Goal: Task Accomplishment & Management: Complete application form

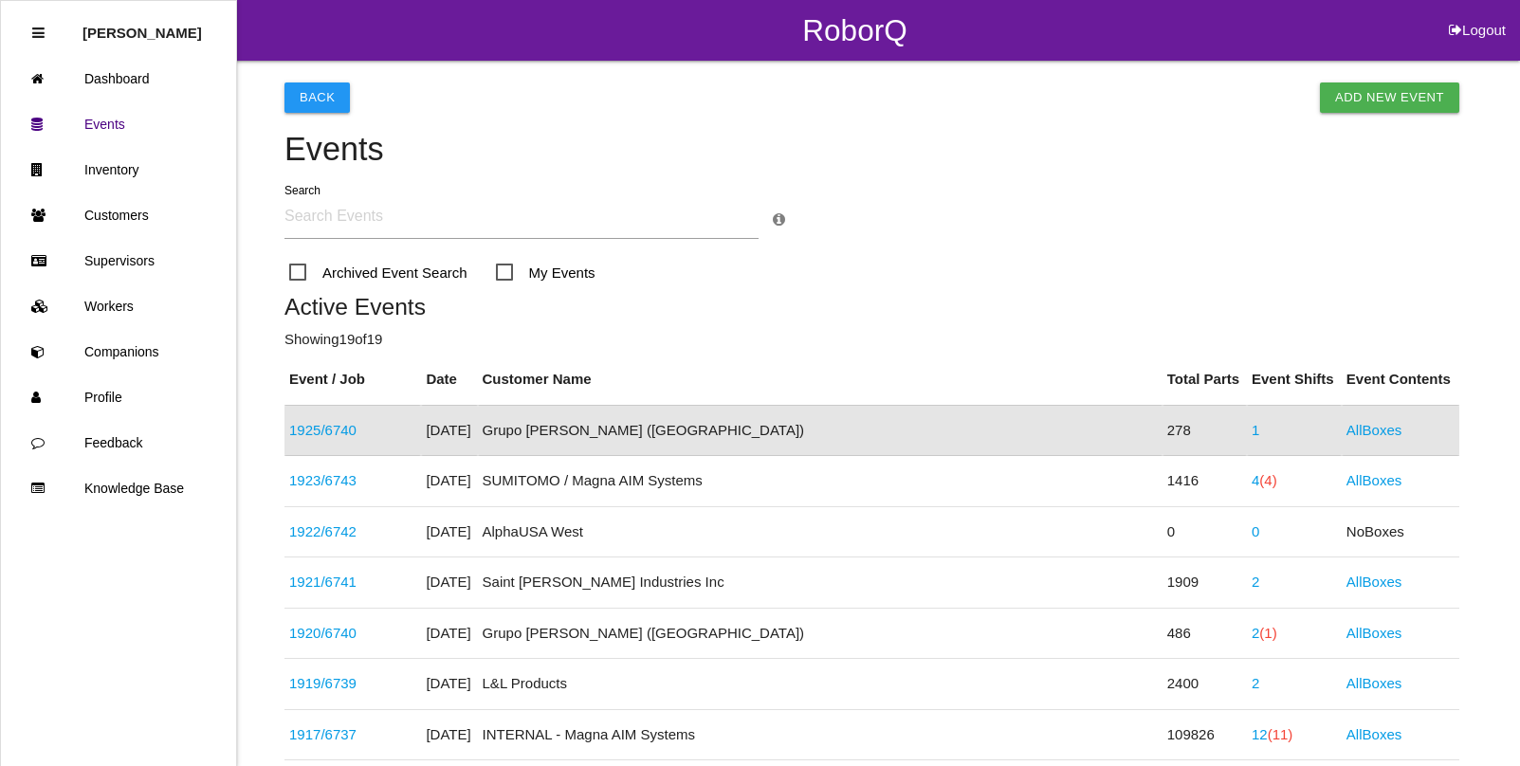
scroll to position [47, 0]
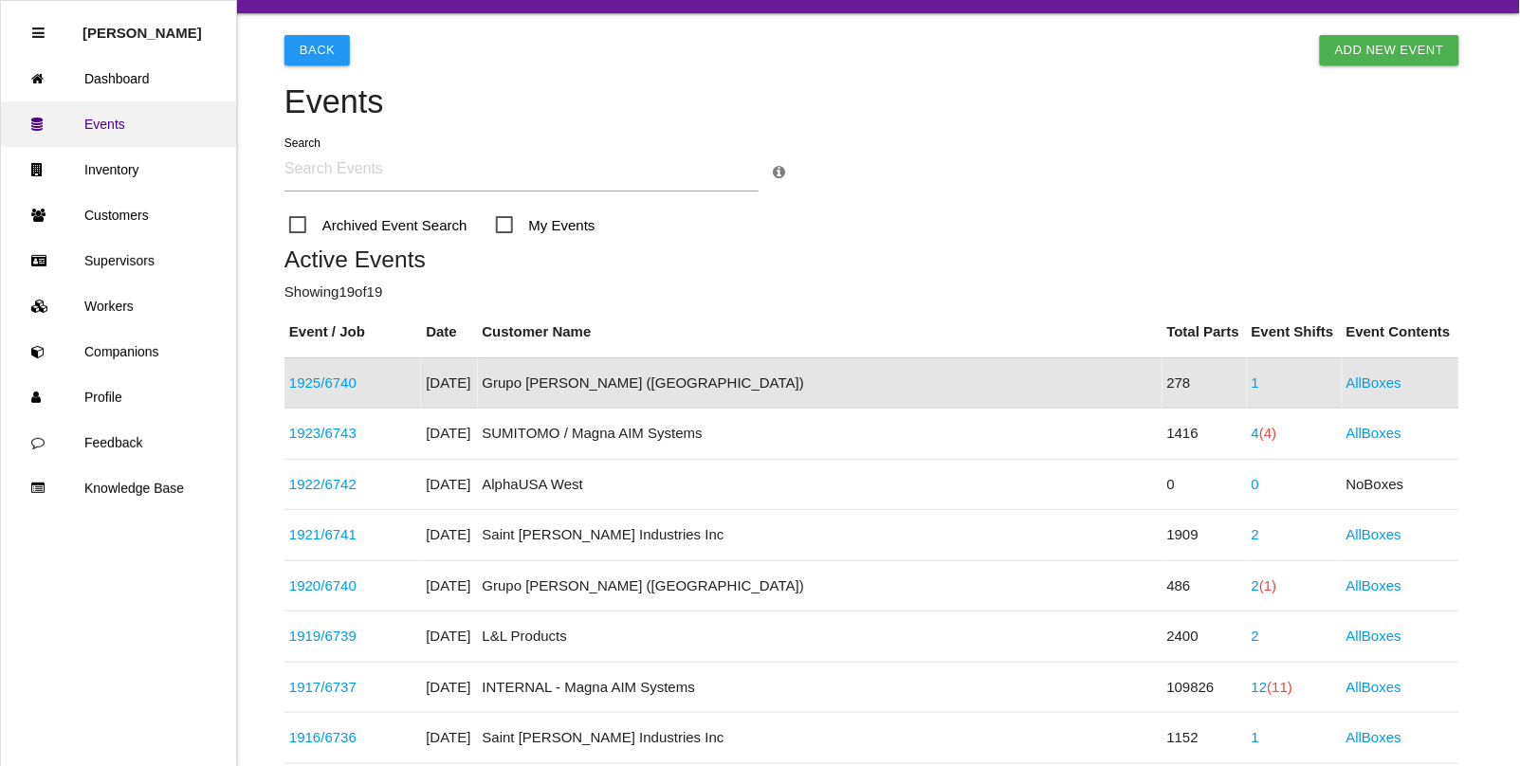
click at [98, 125] on link "Events" at bounding box center [118, 124] width 235 height 46
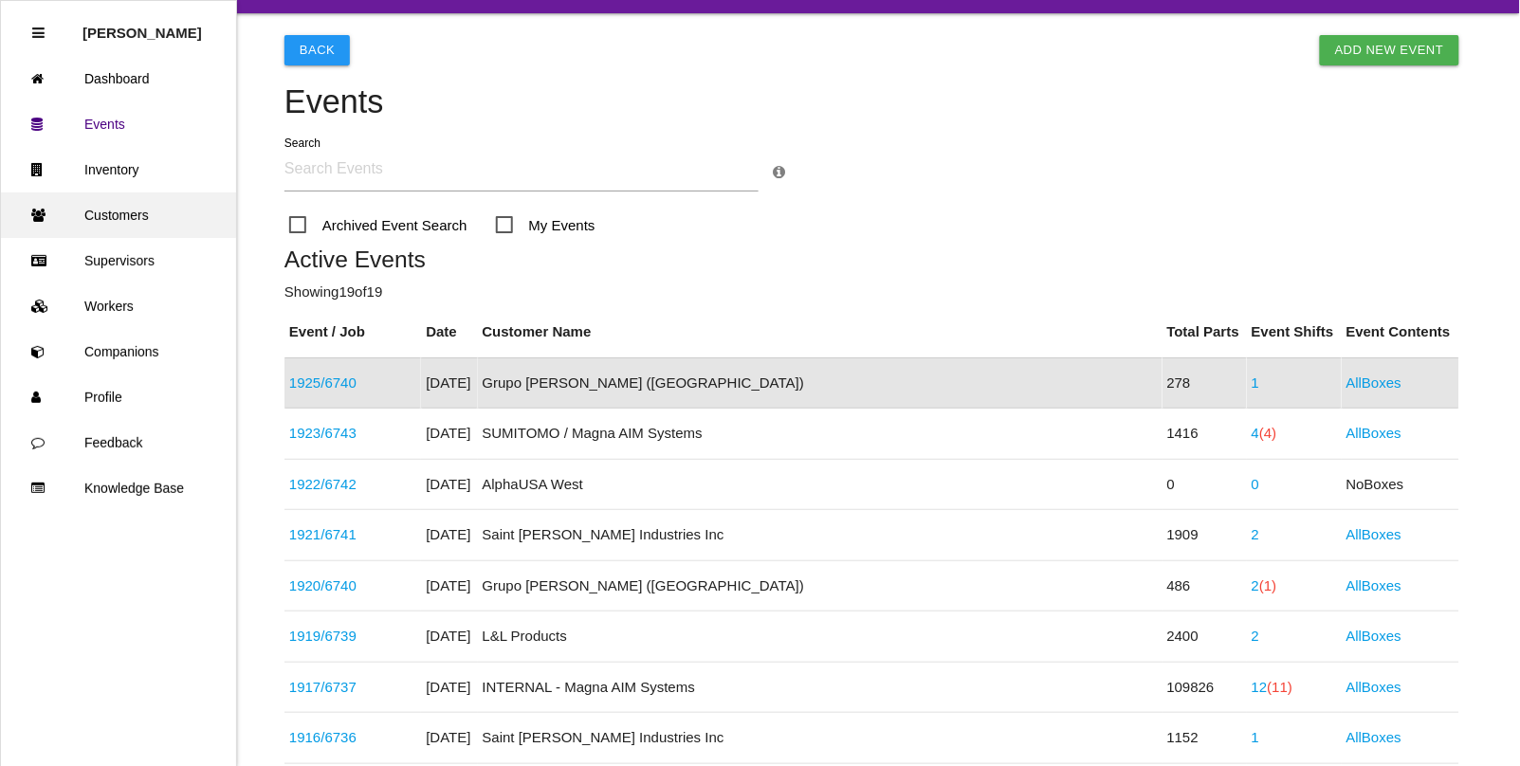
click at [120, 216] on link "Customers" at bounding box center [118, 216] width 235 height 46
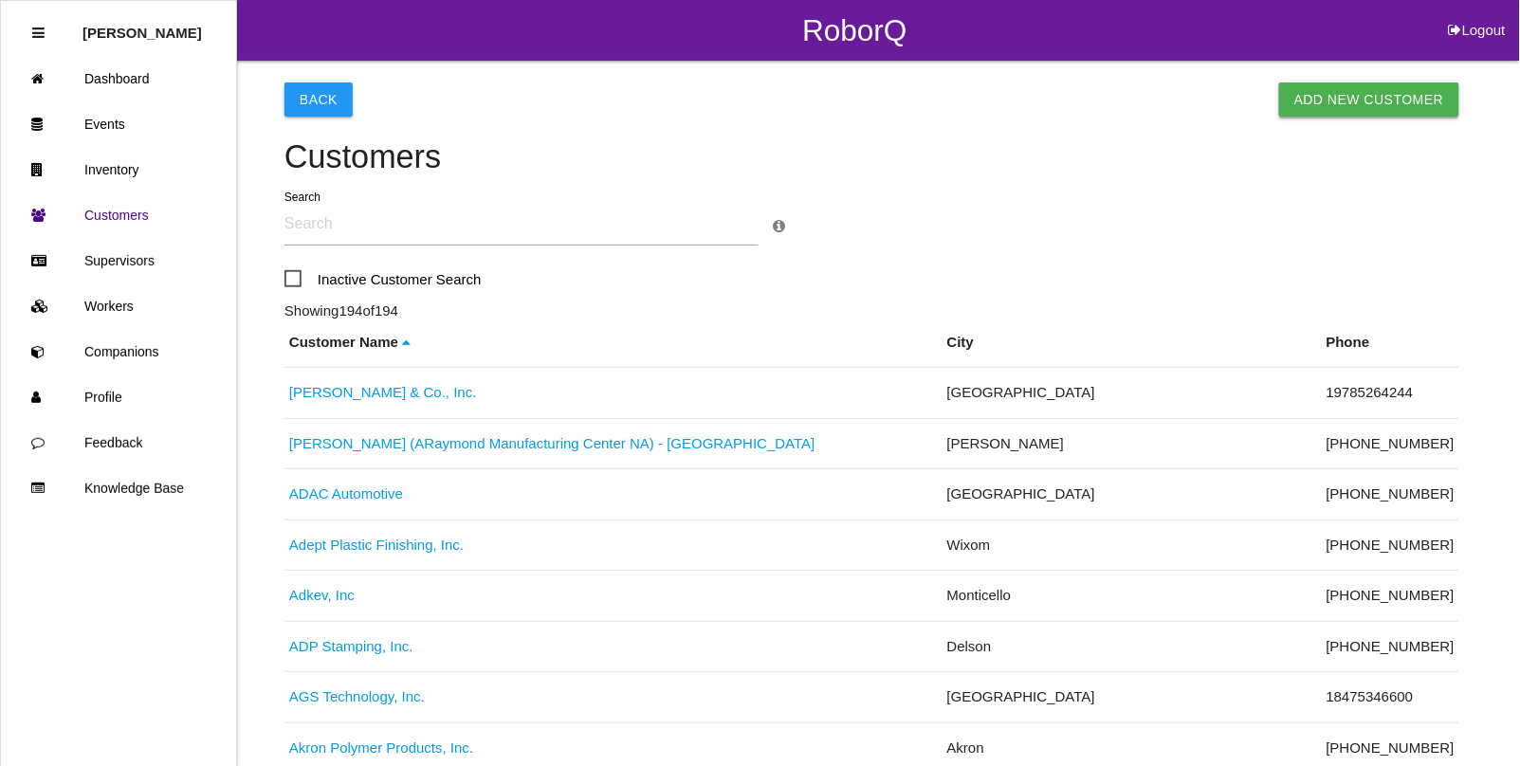
click at [1373, 88] on link "Add New Customer" at bounding box center [1369, 100] width 180 height 34
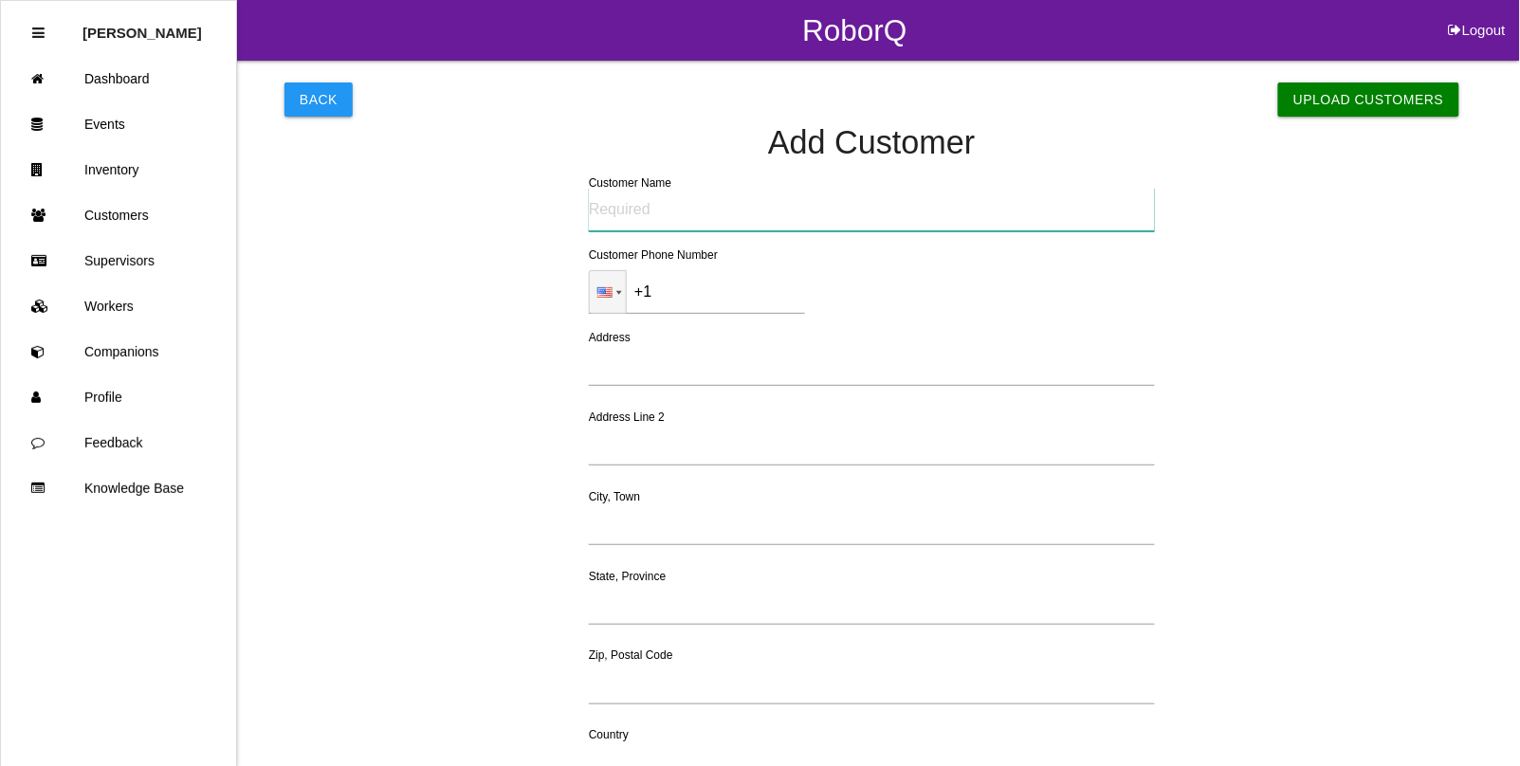
click at [730, 224] on input "text" at bounding box center [872, 210] width 566 height 44
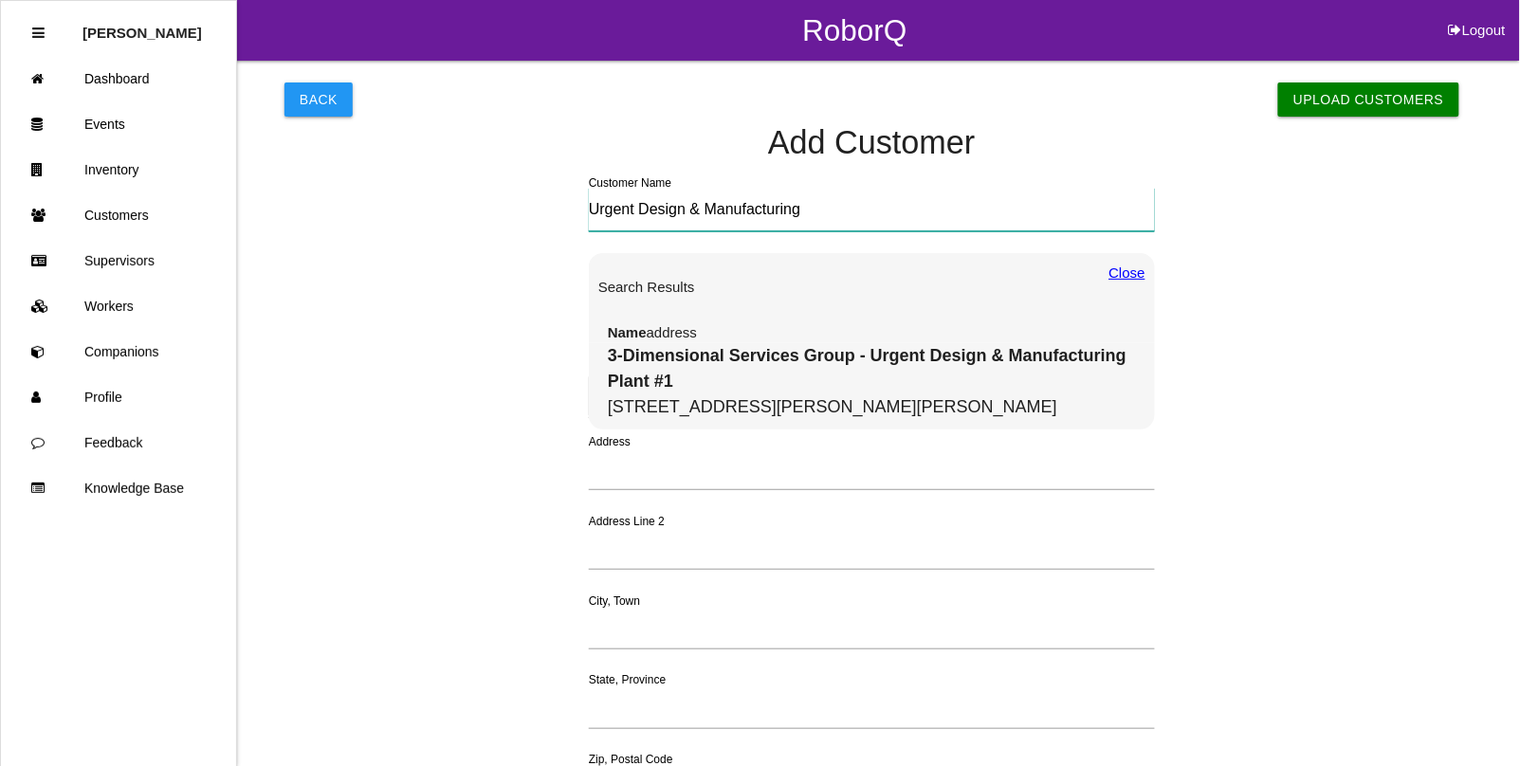
click at [851, 201] on input "Urgent Design & Manufacturing" at bounding box center [872, 210] width 566 height 44
type input "Urgent Design & Manufacturing"
click at [1129, 273] on div "Close" at bounding box center [1128, 288] width 36 height 50
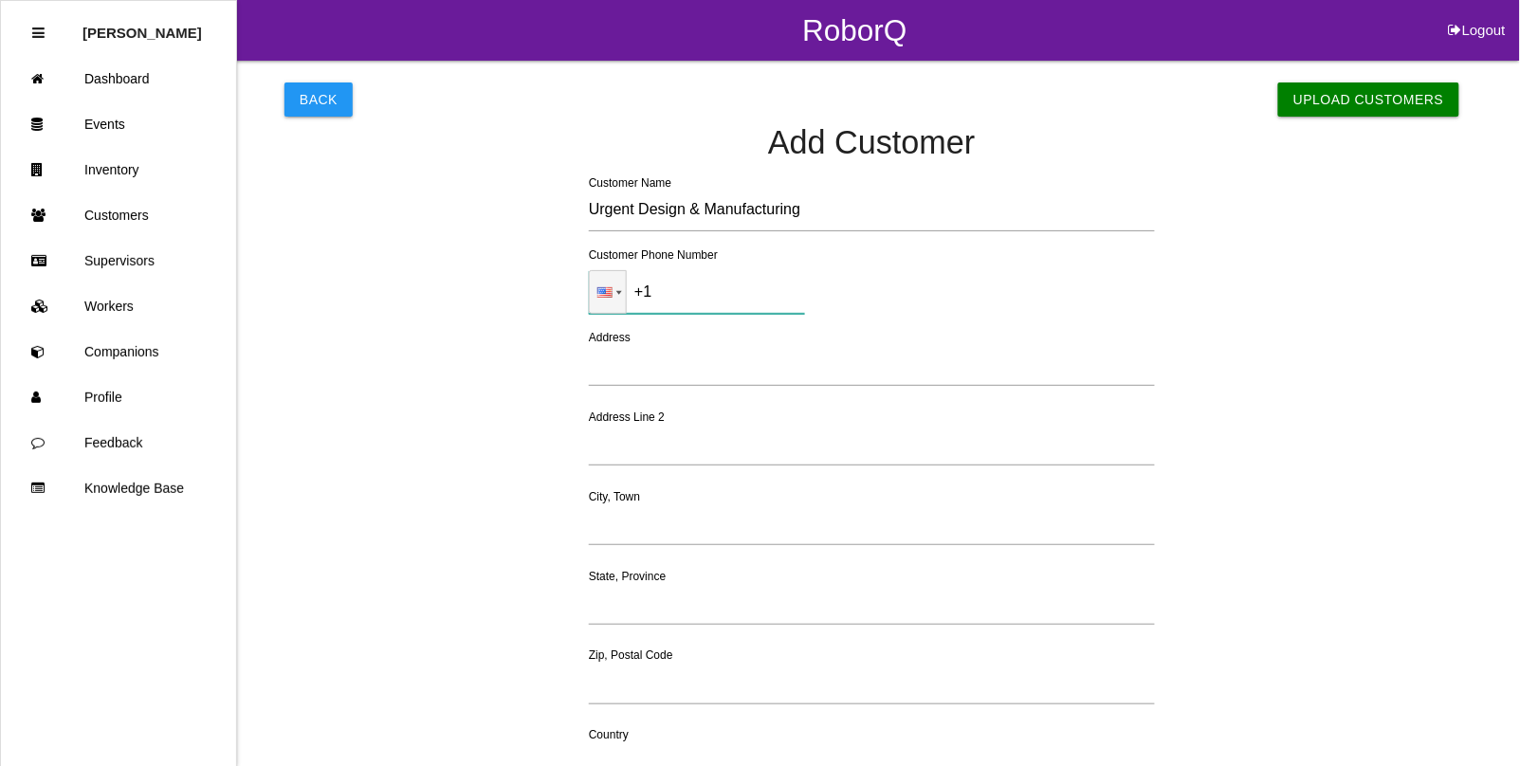
click at [695, 294] on input "+1" at bounding box center [697, 292] width 216 height 44
paste input "[PHONE_NUMBER]"
type input "[PHONE_NUMBER]"
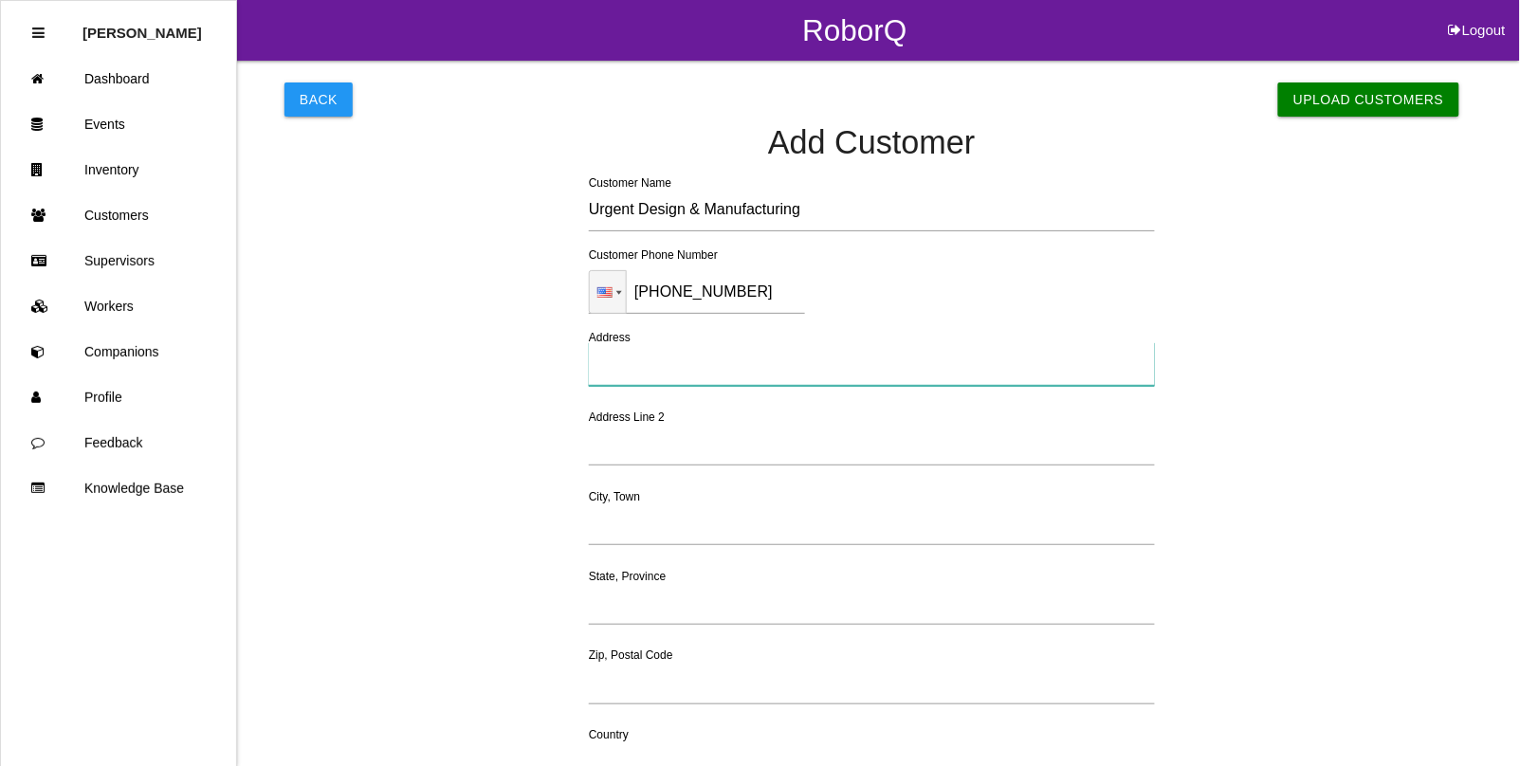
click at [632, 362] on input "text" at bounding box center [872, 364] width 566 height 44
type input "[STREET_ADDRESS][PERSON_NAME]"
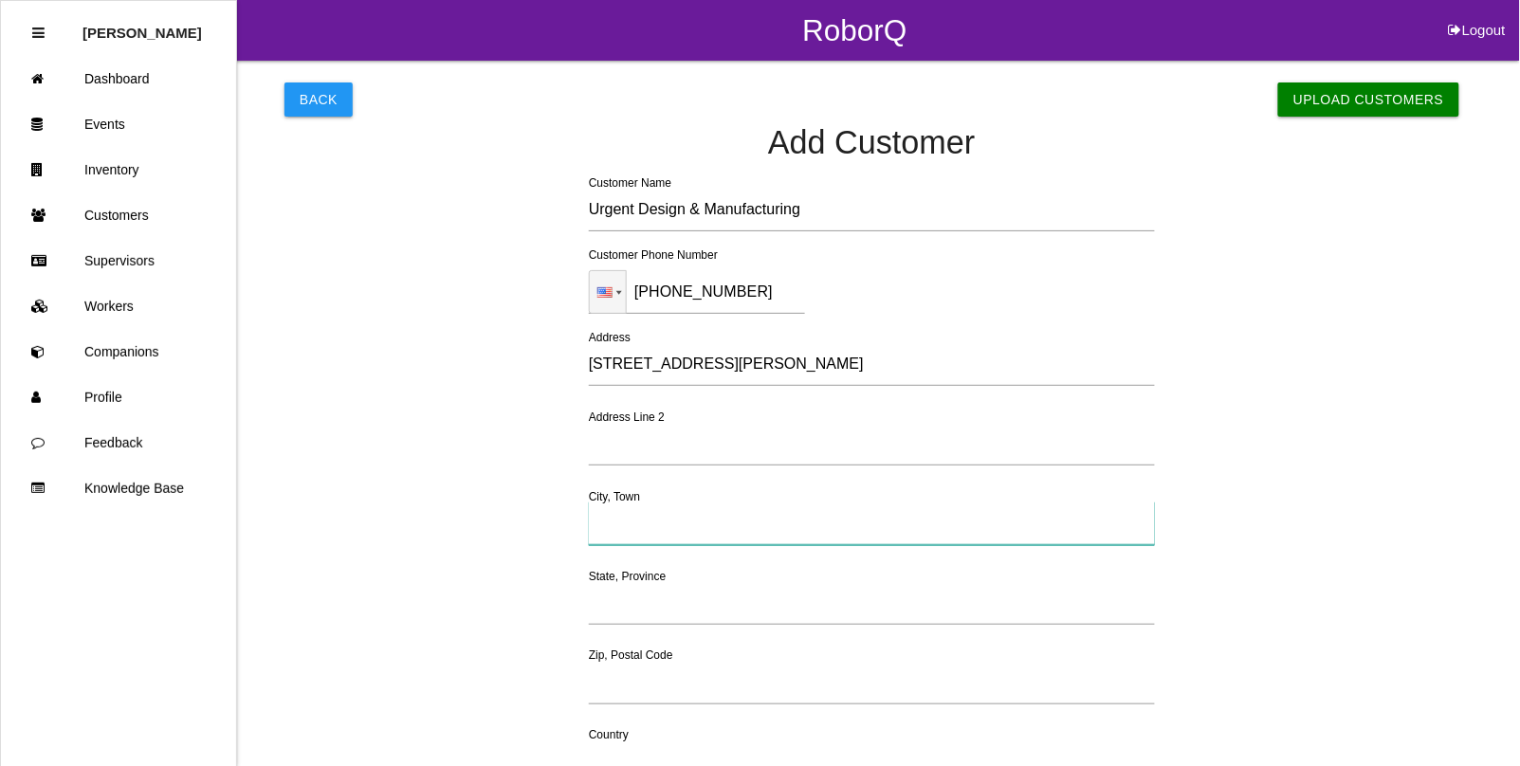
click at [640, 522] on input "text" at bounding box center [872, 524] width 566 height 44
type input "Lapeer"
click at [638, 618] on input "text" at bounding box center [872, 603] width 566 height 44
type input "[US_STATE]"
click at [635, 685] on input "text" at bounding box center [872, 683] width 566 height 44
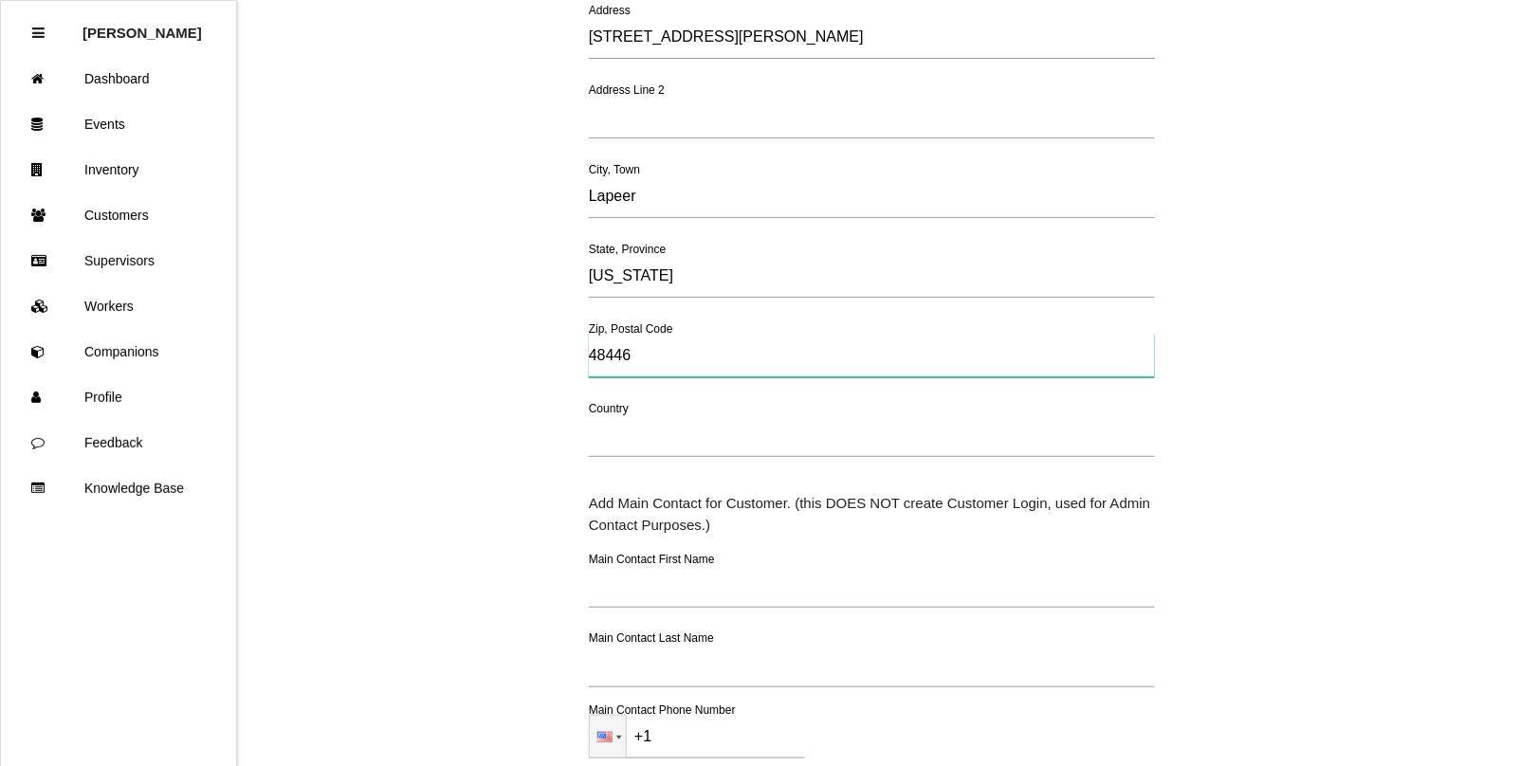
scroll to position [356, 0]
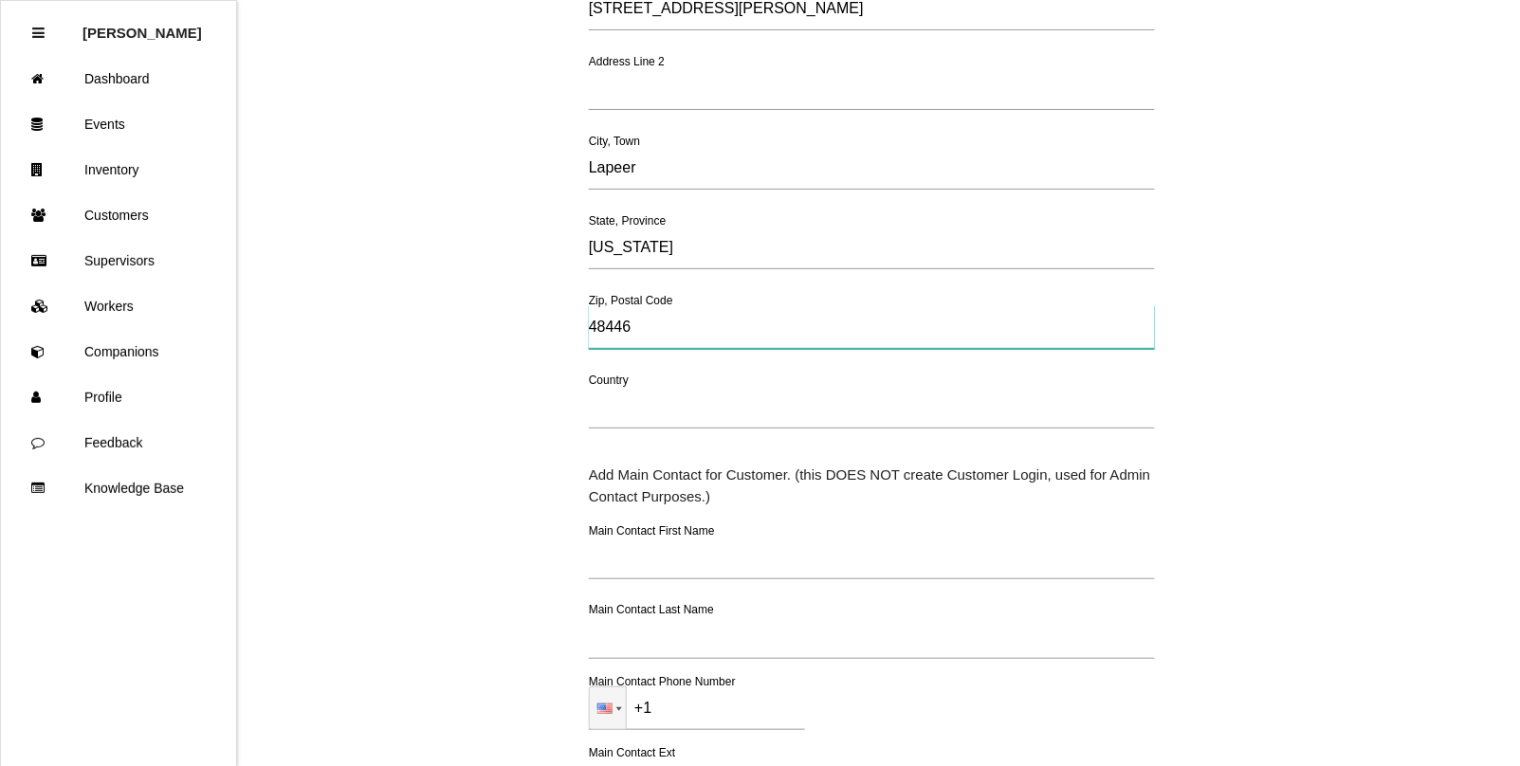
type input "48446"
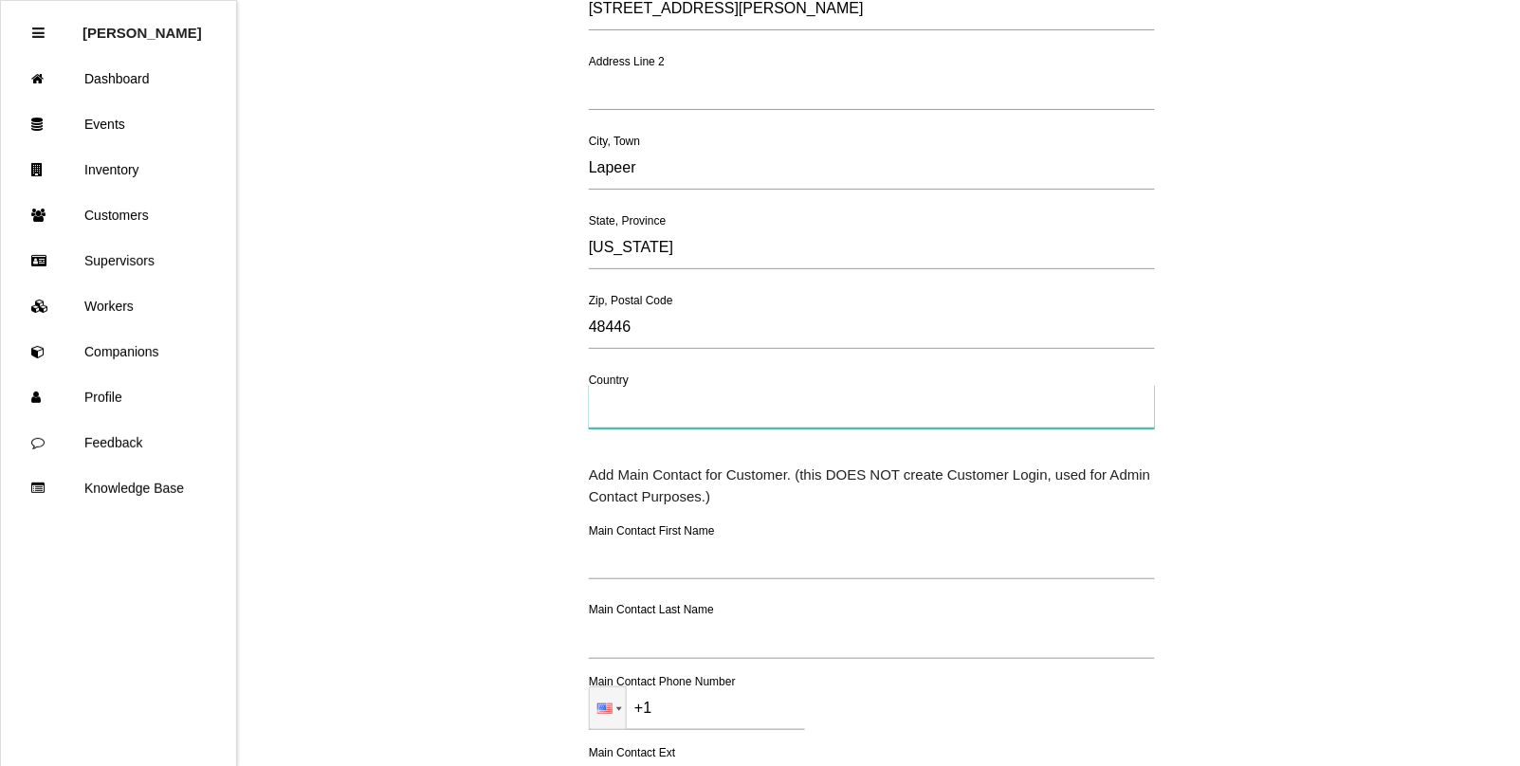
click at [621, 396] on input "text" at bounding box center [872, 407] width 566 height 44
type input "[GEOGRAPHIC_DATA]"
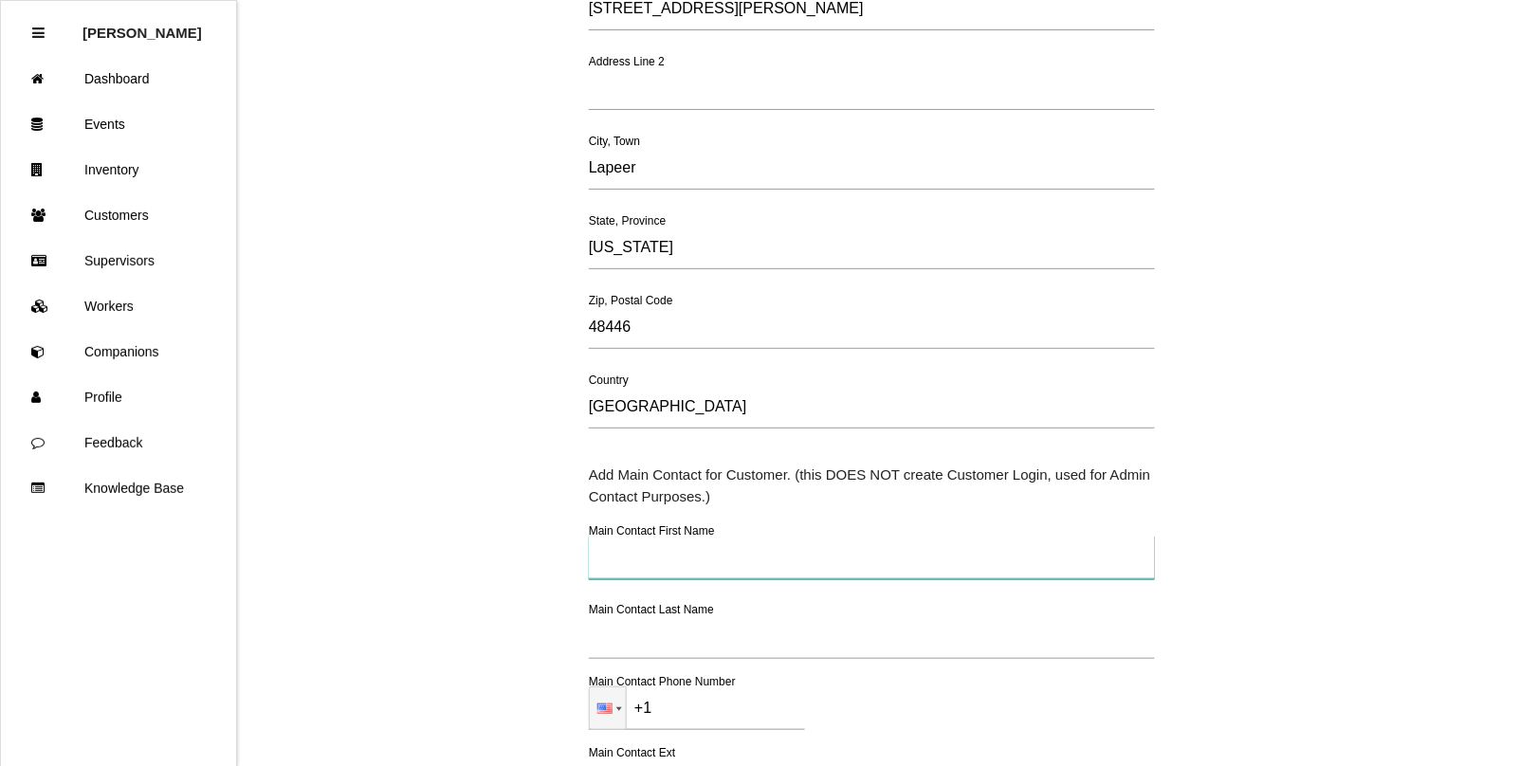
click at [616, 567] on input "text" at bounding box center [872, 558] width 566 height 44
type input "[PERSON_NAME]"
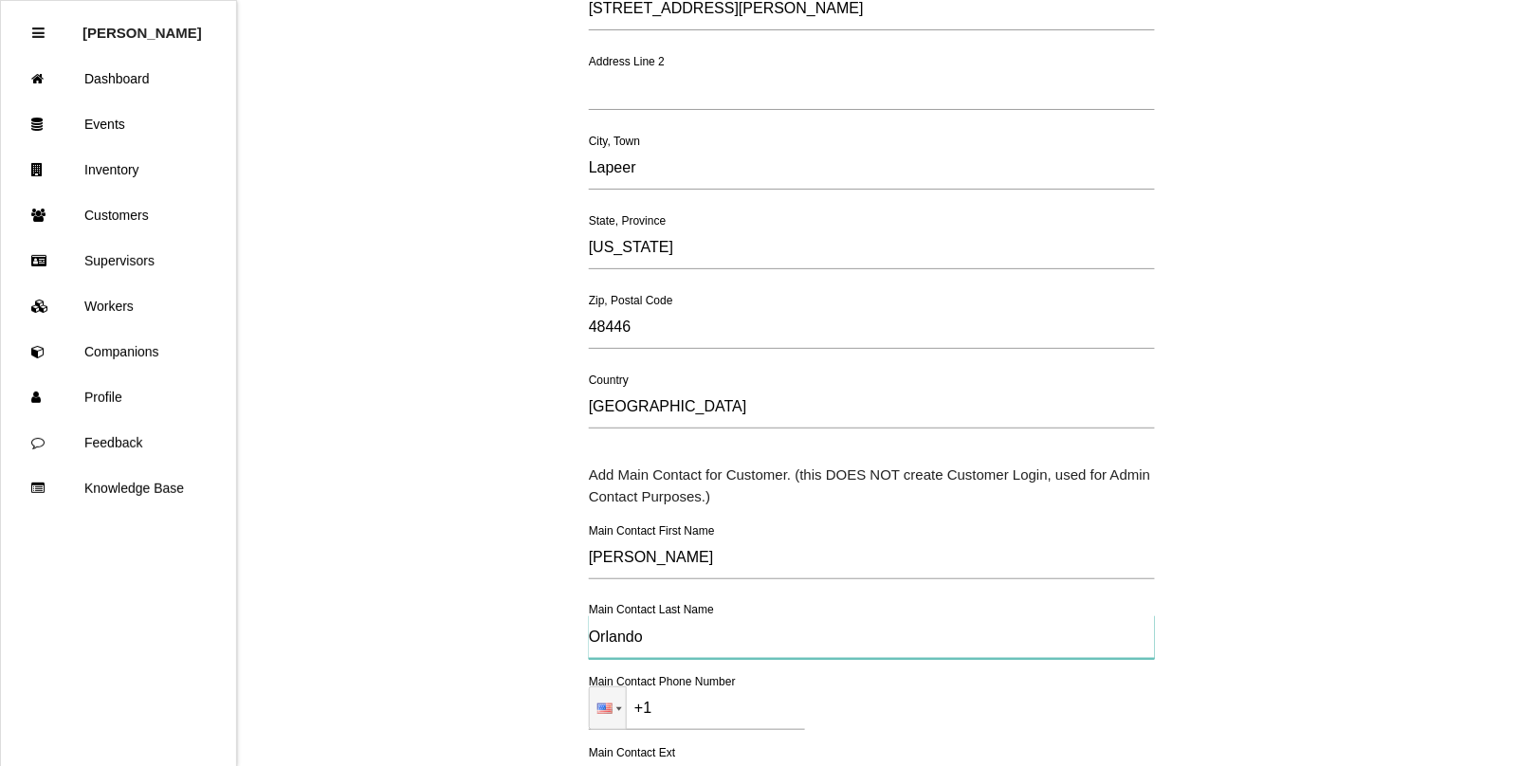
type input "Orlando"
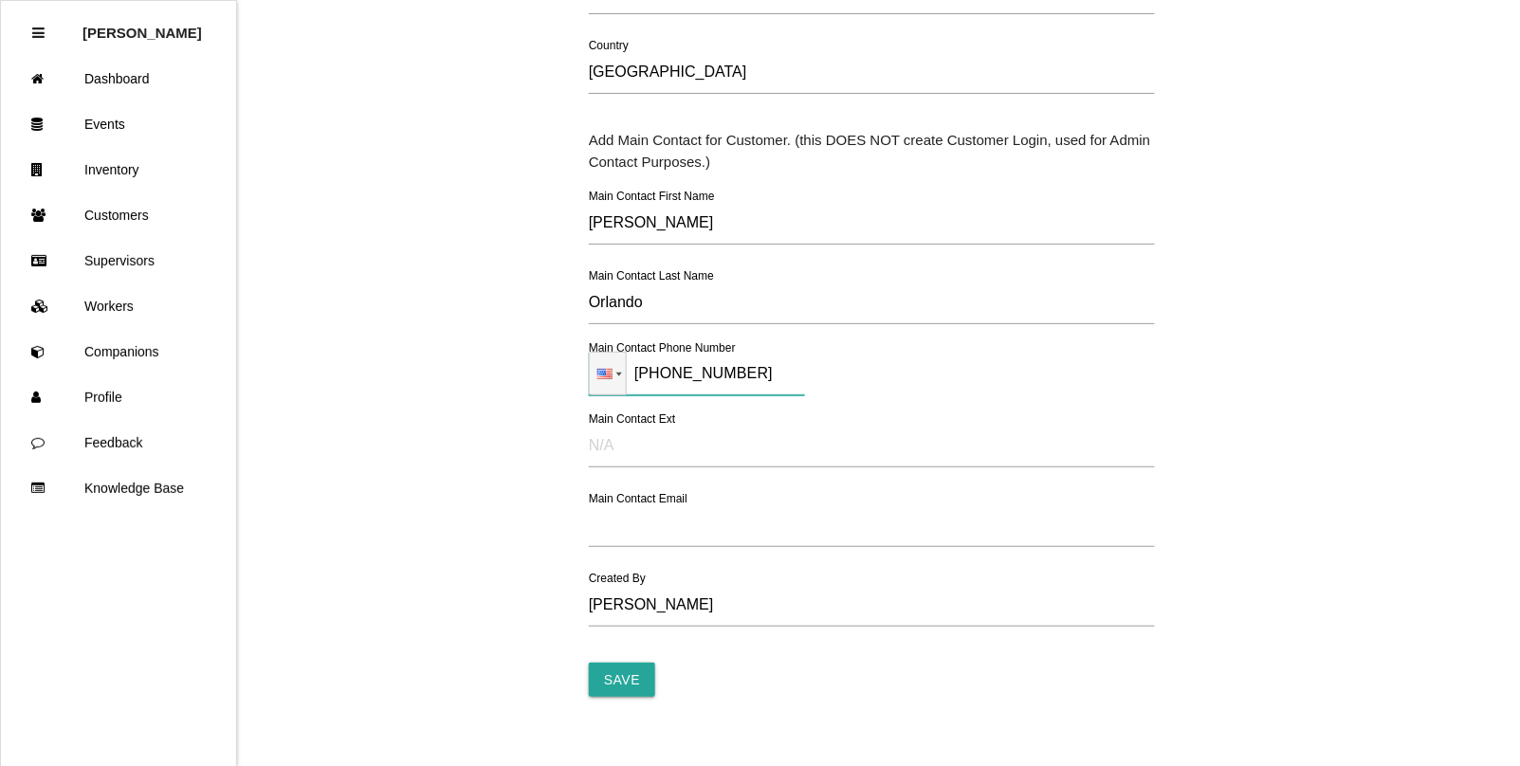
scroll to position [711, 0]
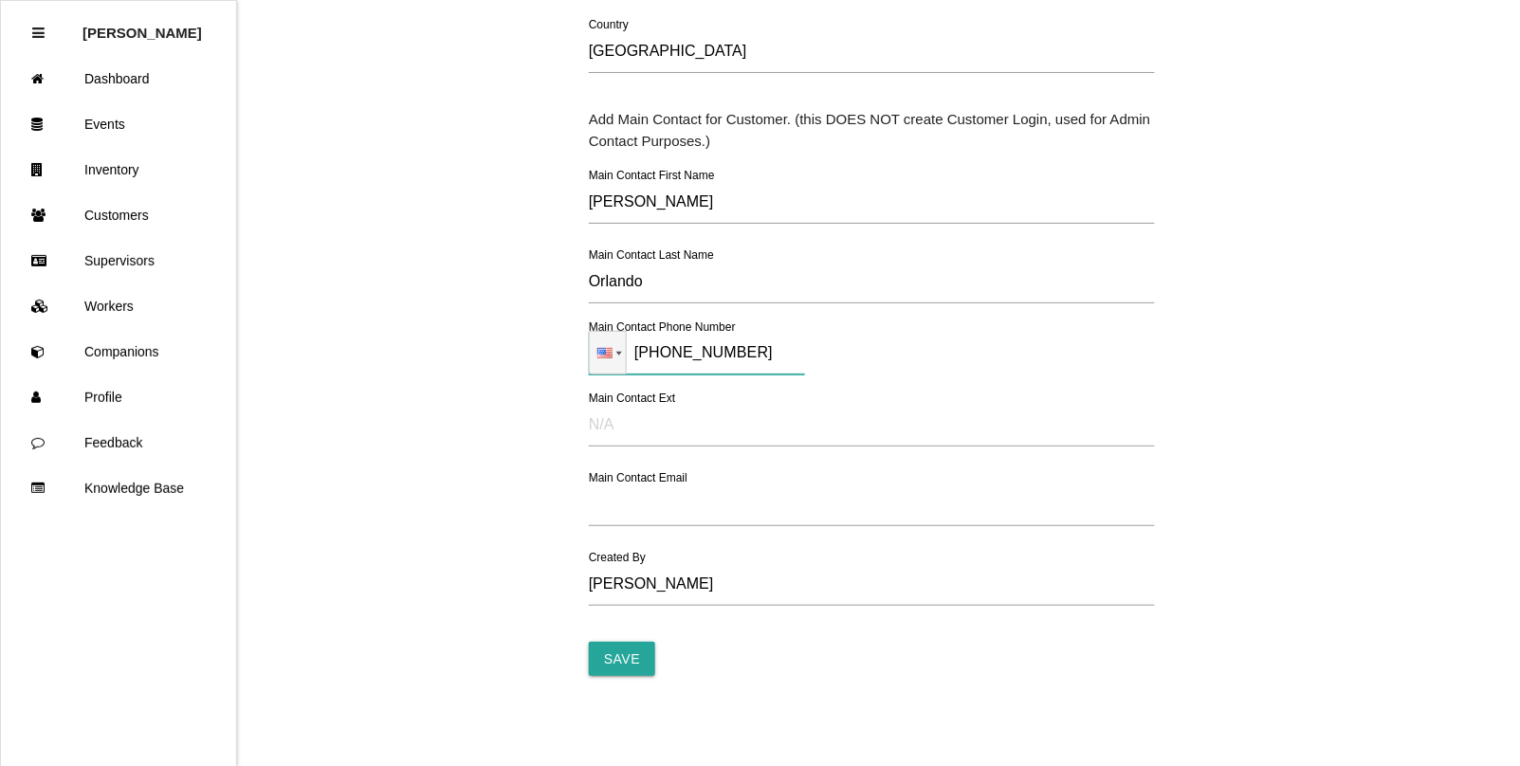
type input "[PHONE_NUMBER]"
click at [610, 427] on input "text" at bounding box center [872, 425] width 566 height 44
type input "N/A"
click at [603, 506] on input "email" at bounding box center [872, 505] width 566 height 44
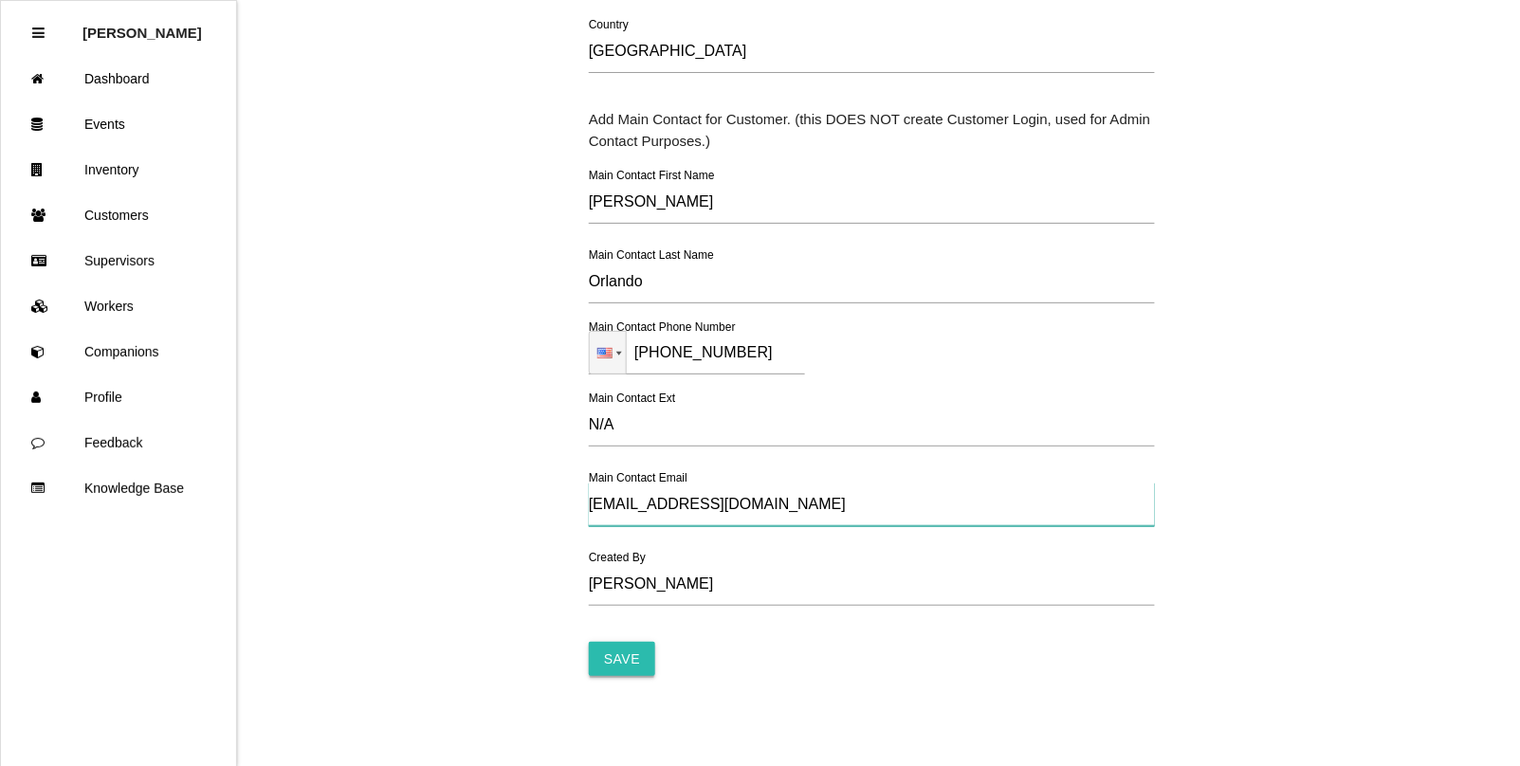
type input "[EMAIL_ADDRESS][DOMAIN_NAME]"
click at [627, 666] on input "Save" at bounding box center [622, 659] width 66 height 34
type input "Processing..."
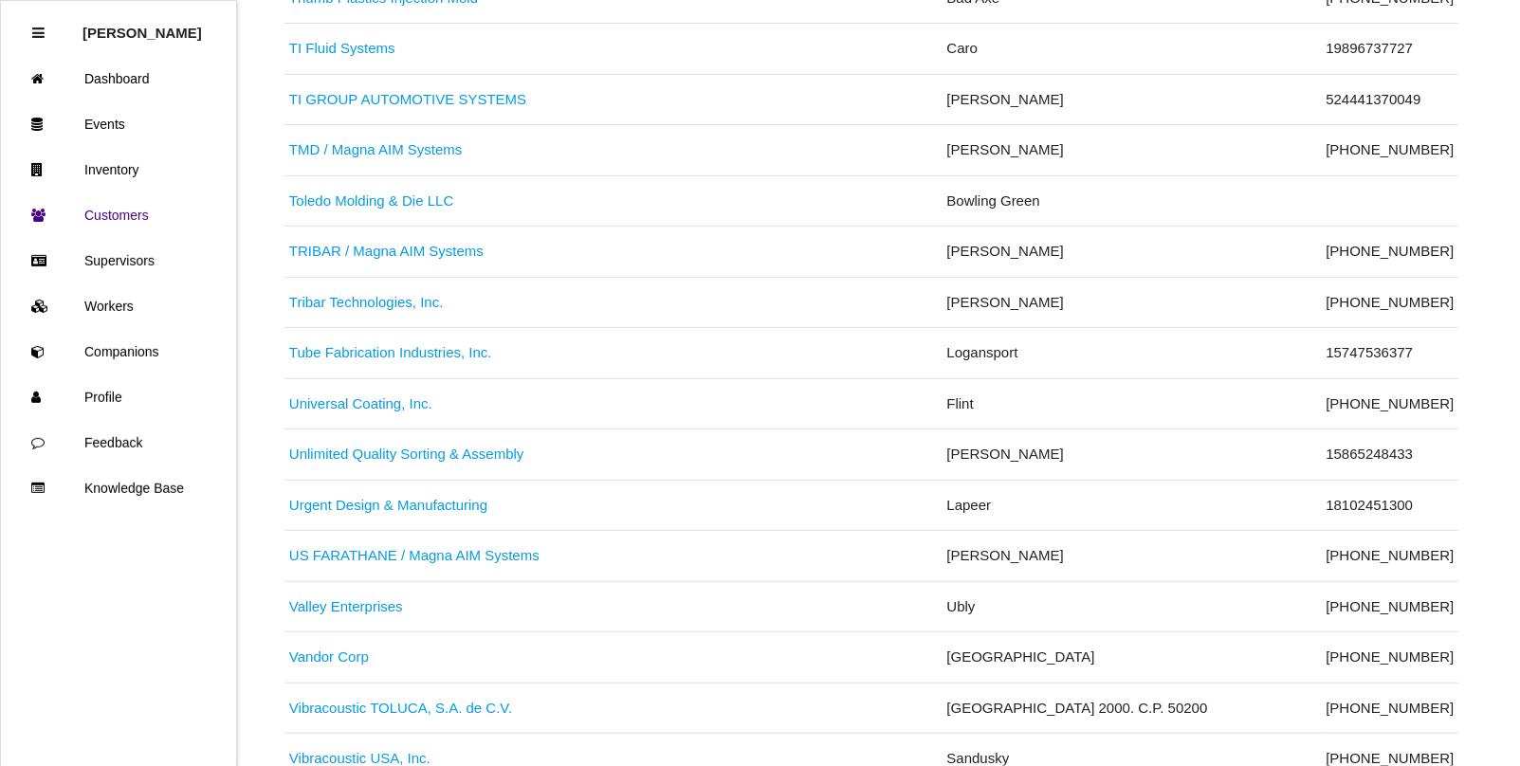
scroll to position [9010, 0]
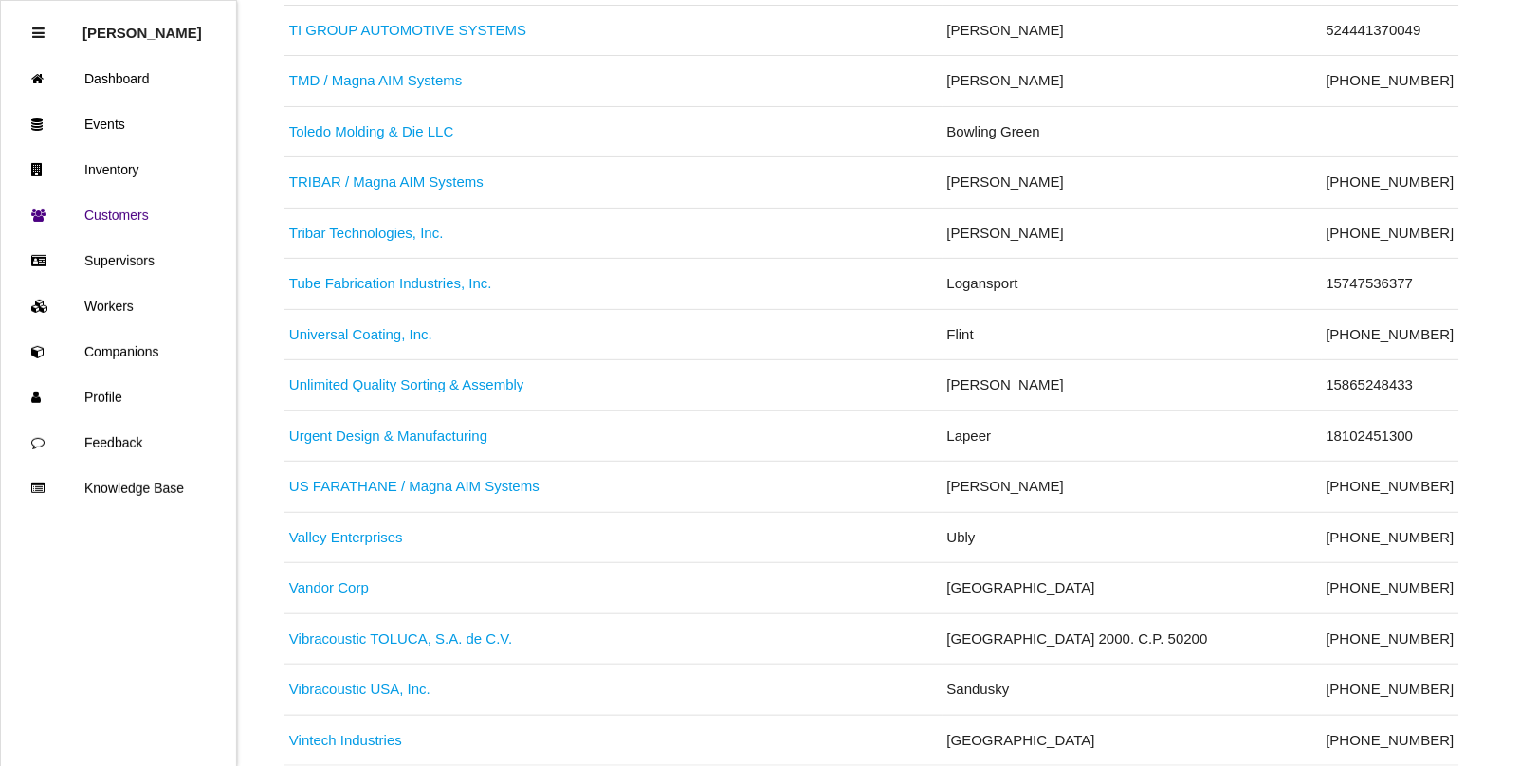
click at [429, 444] on link "Urgent Design & Manufacturing" at bounding box center [388, 436] width 198 height 16
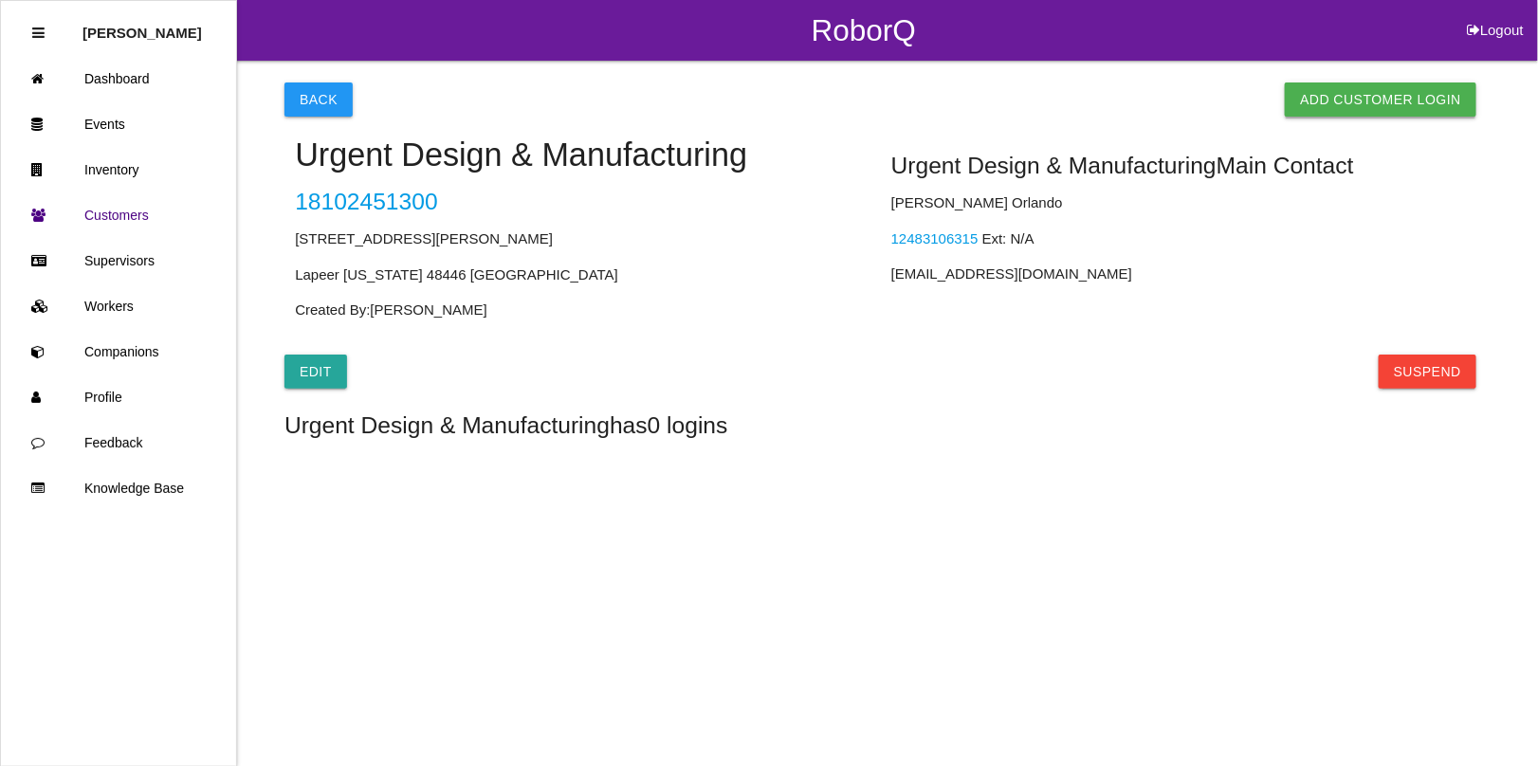
click at [1378, 105] on link "Add Customer Login" at bounding box center [1381, 100] width 192 height 34
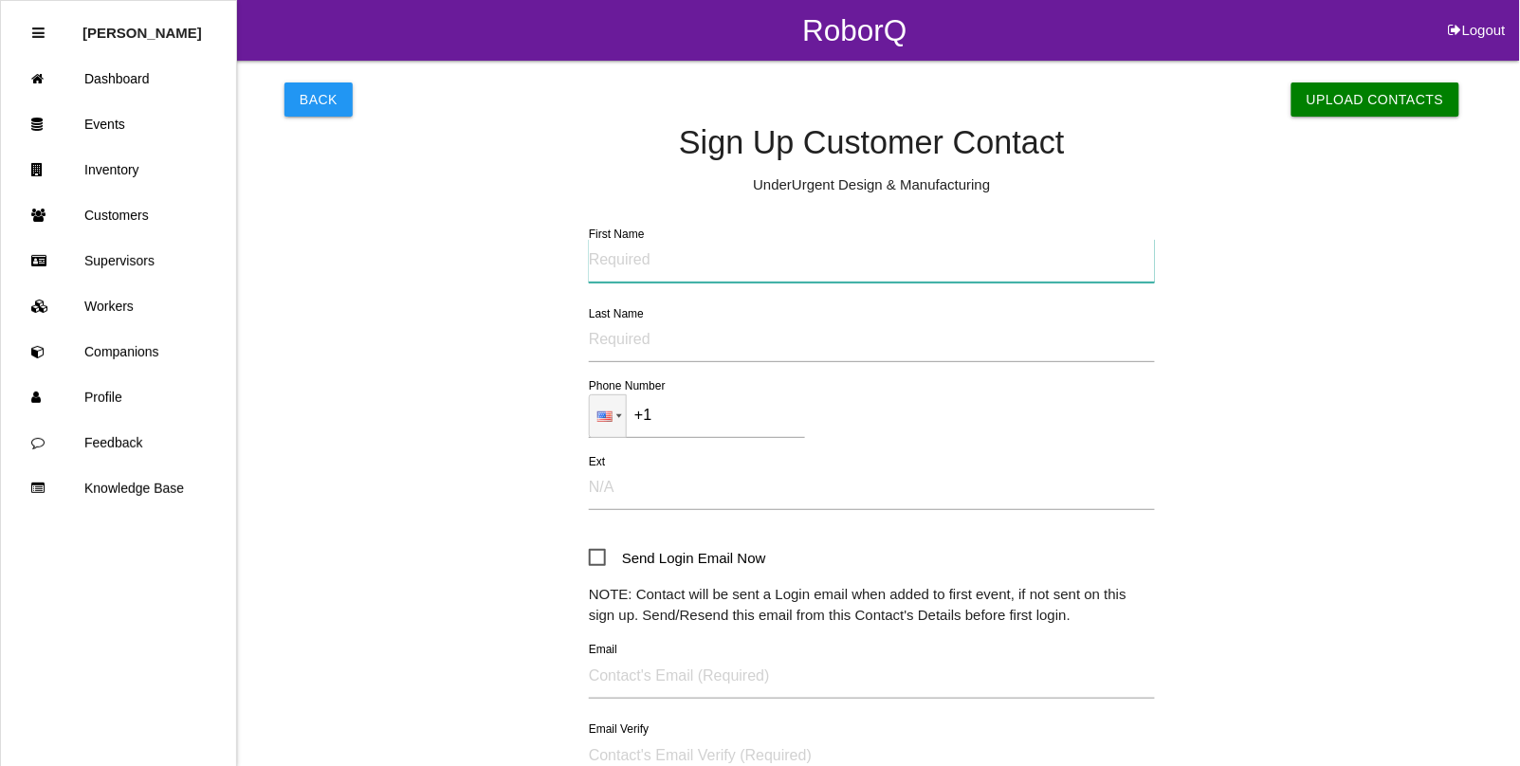
click at [633, 268] on input "First Name" at bounding box center [872, 261] width 566 height 44
type input "[PERSON_NAME]"
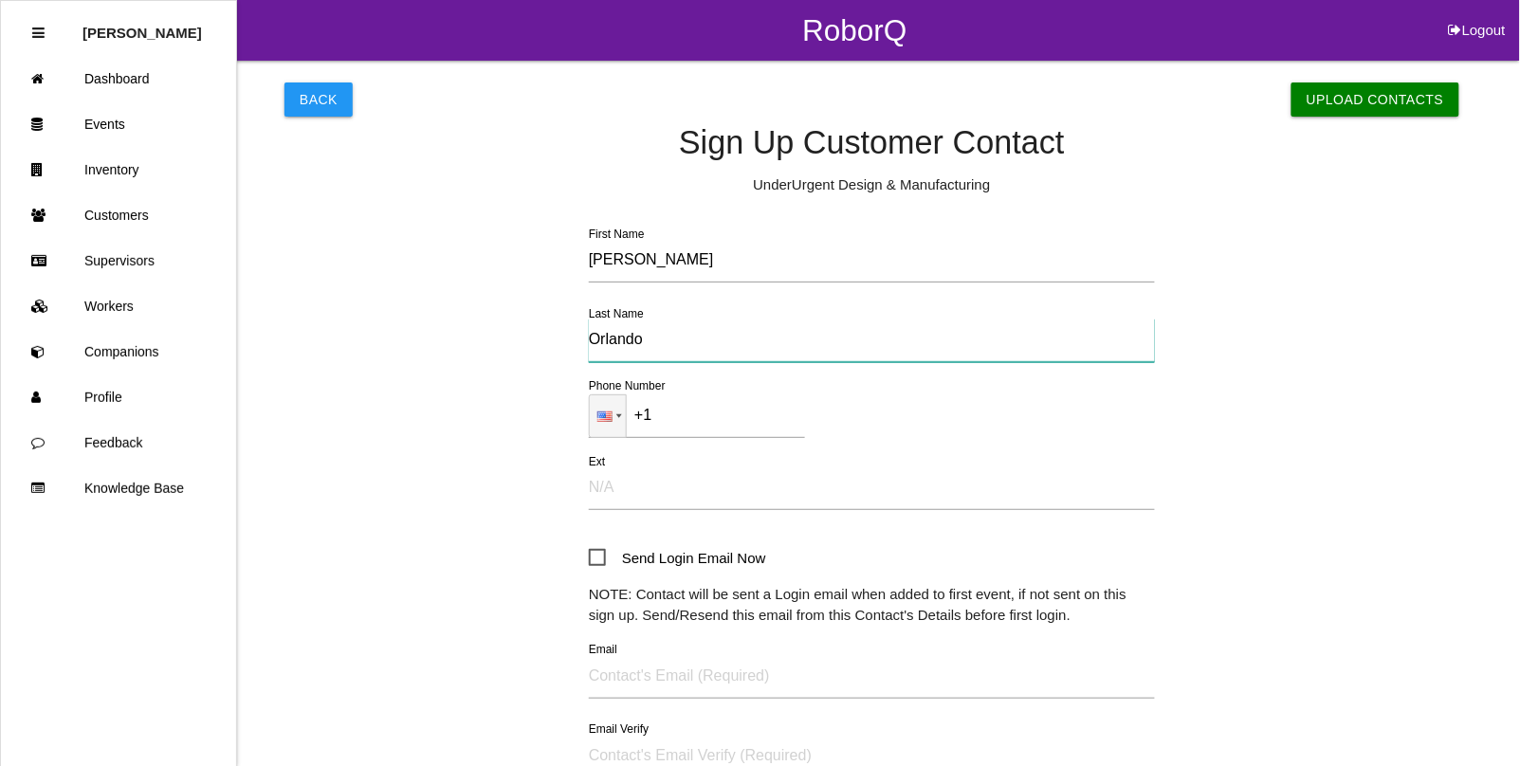
type input "Orlando"
click at [703, 418] on input "+1" at bounding box center [697, 417] width 216 height 44
type input "[PHONE_NUMBER]"
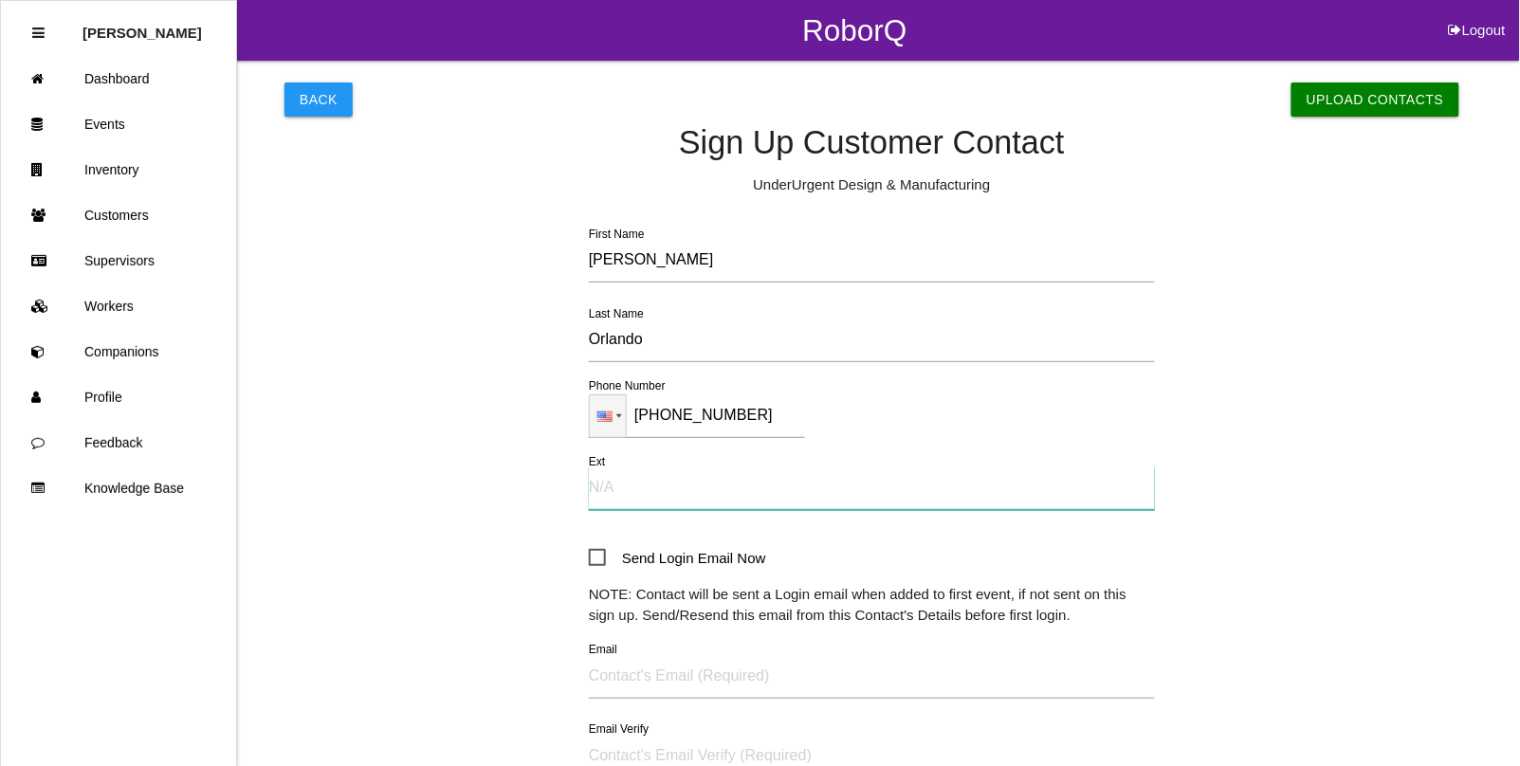
click at [634, 494] on input "Ext" at bounding box center [872, 489] width 566 height 44
type input "N/A"
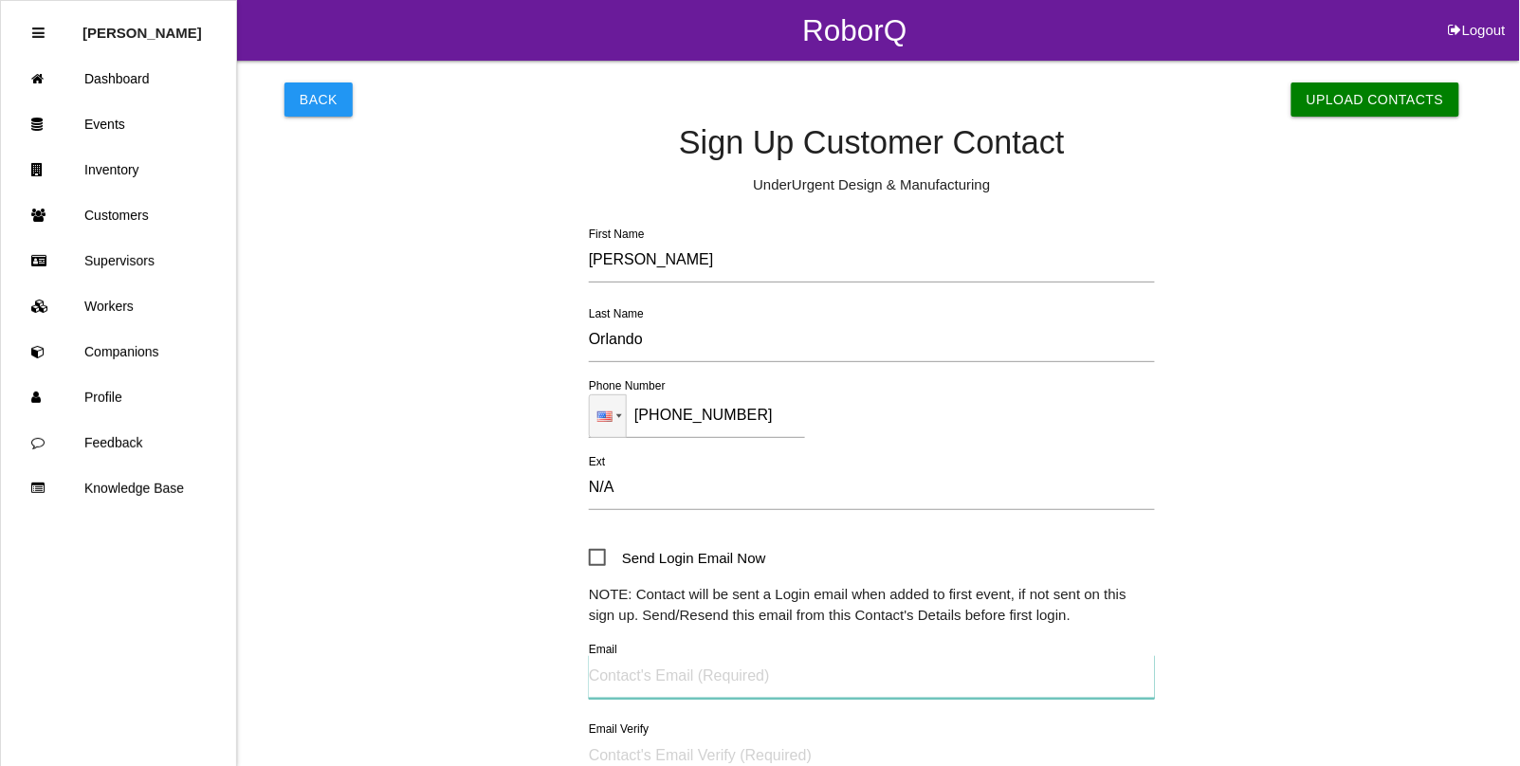
click at [623, 680] on input "Email" at bounding box center [872, 677] width 566 height 44
type input "[EMAIL_ADDRESS][DOMAIN_NAME]"
click at [707, 749] on input "Email Verify" at bounding box center [872, 757] width 566 height 44
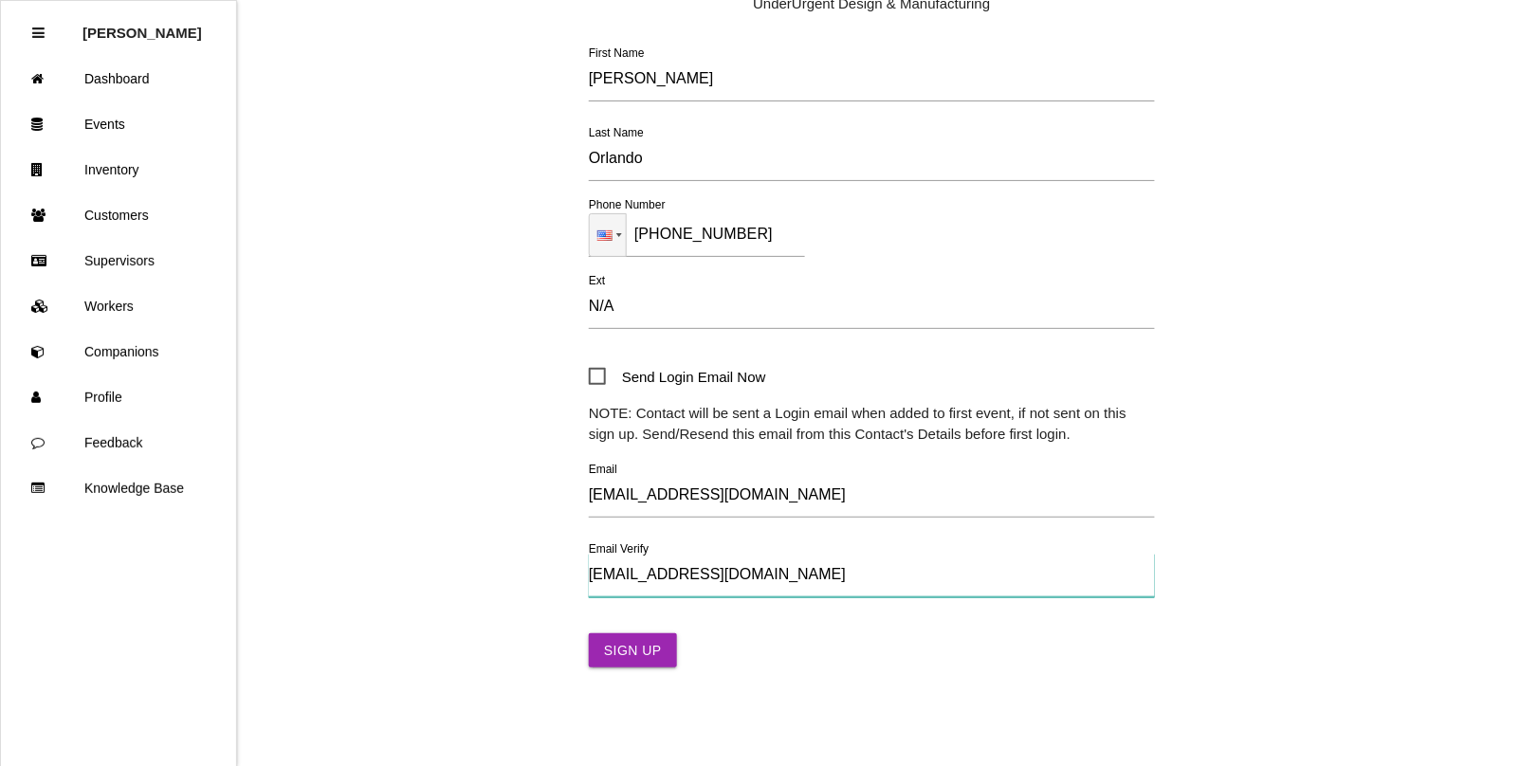
scroll to position [192, 0]
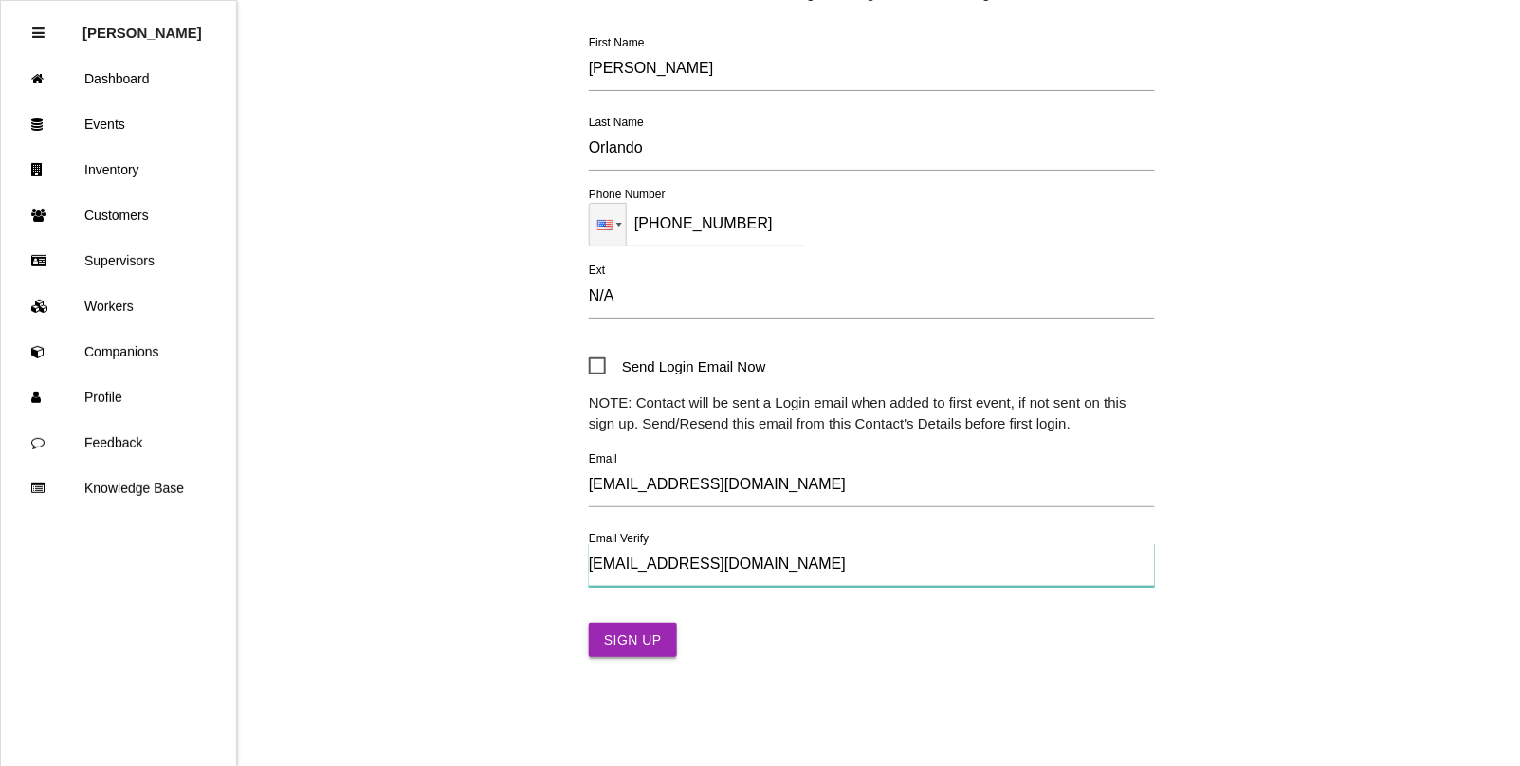
type input "[EMAIL_ADDRESS][DOMAIN_NAME]"
click at [633, 635] on button "Sign Up" at bounding box center [633, 640] width 88 height 34
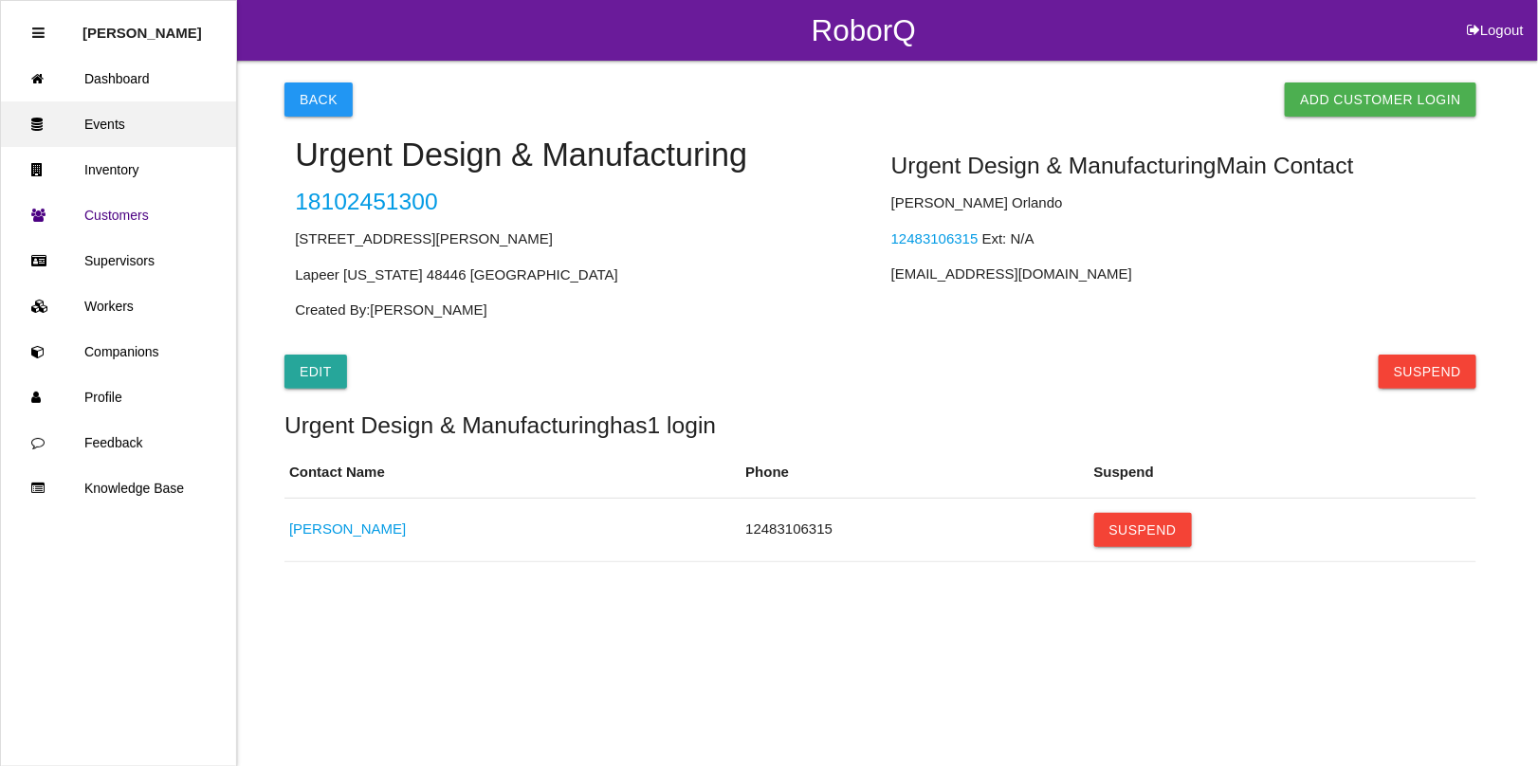
click at [130, 129] on link "Events" at bounding box center [118, 124] width 235 height 46
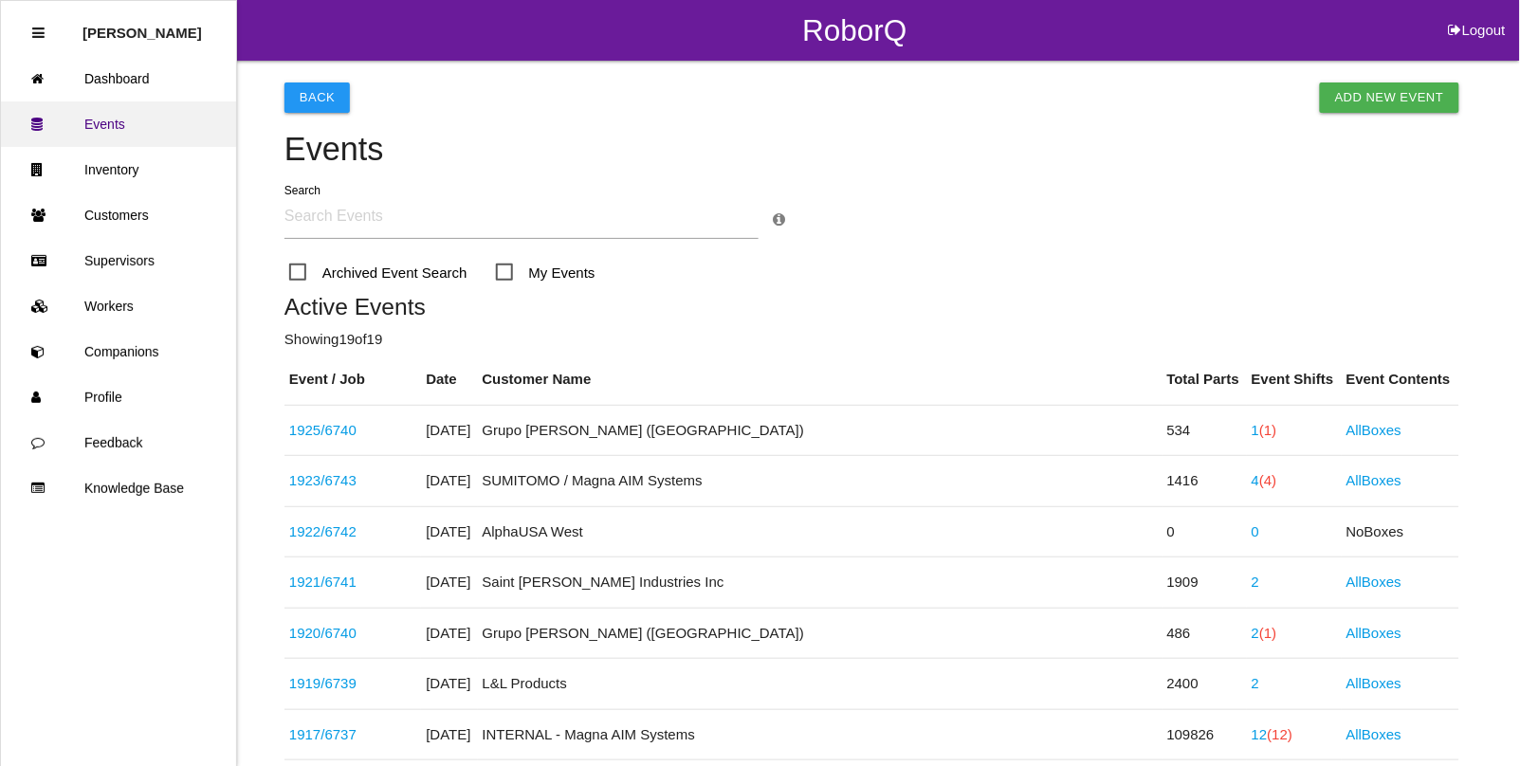
click at [106, 119] on link "Events" at bounding box center [118, 124] width 235 height 46
click at [124, 304] on link "Workers" at bounding box center [118, 307] width 235 height 46
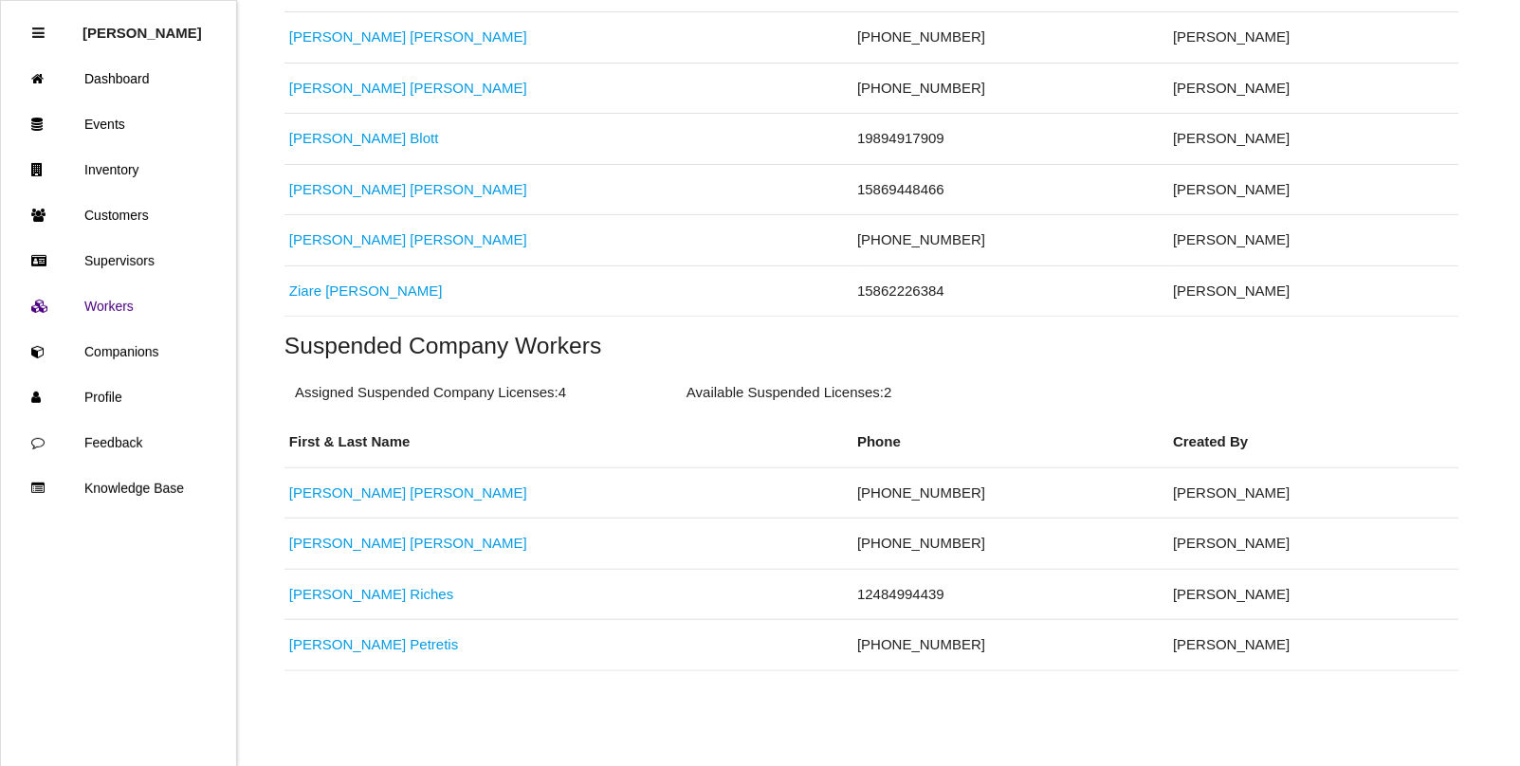
scroll to position [433, 0]
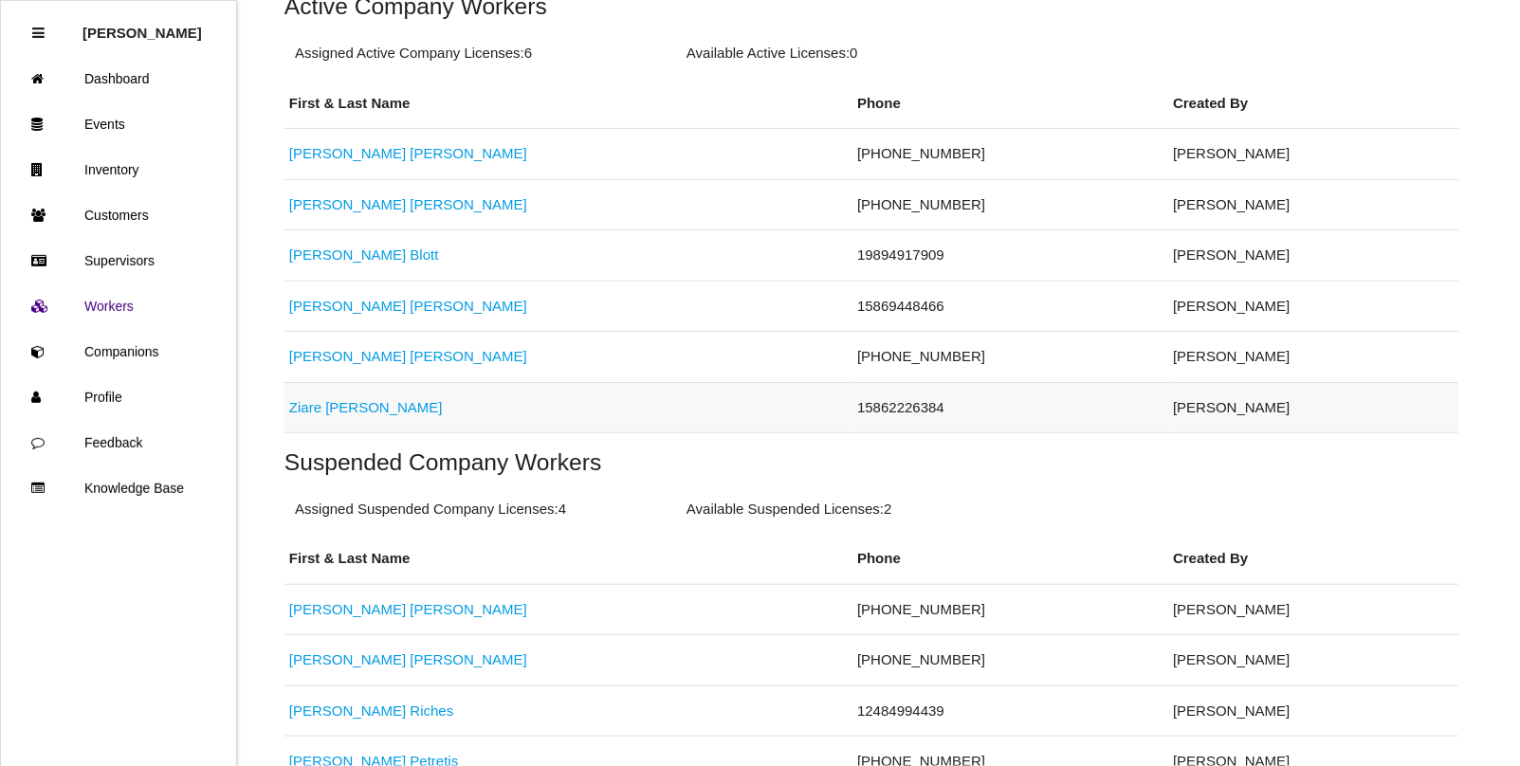
click at [338, 410] on link "[PERSON_NAME]" at bounding box center [366, 407] width 154 height 16
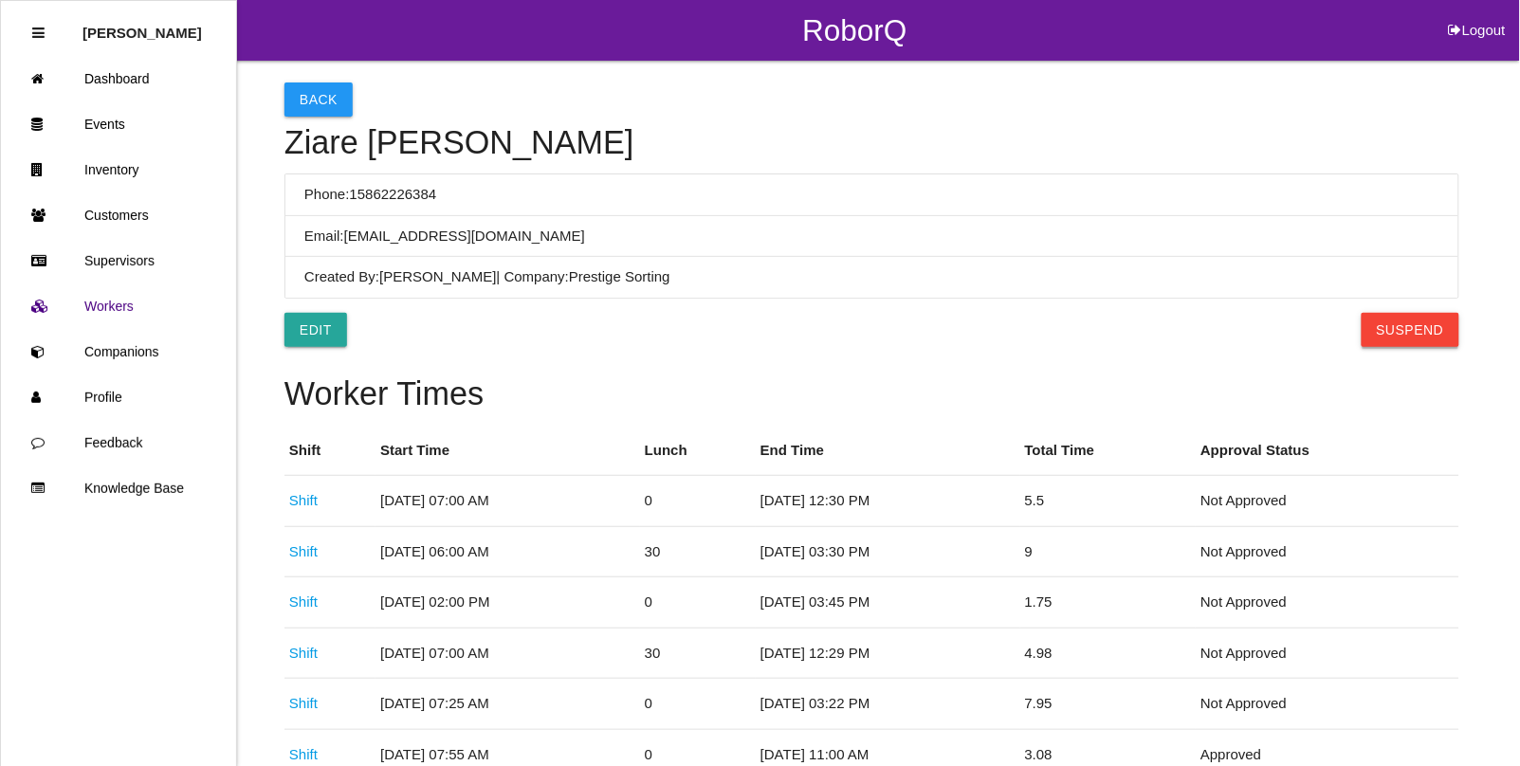
click at [1409, 333] on button "Suspend" at bounding box center [1411, 330] width 98 height 34
click at [321, 96] on button "Back" at bounding box center [319, 100] width 68 height 34
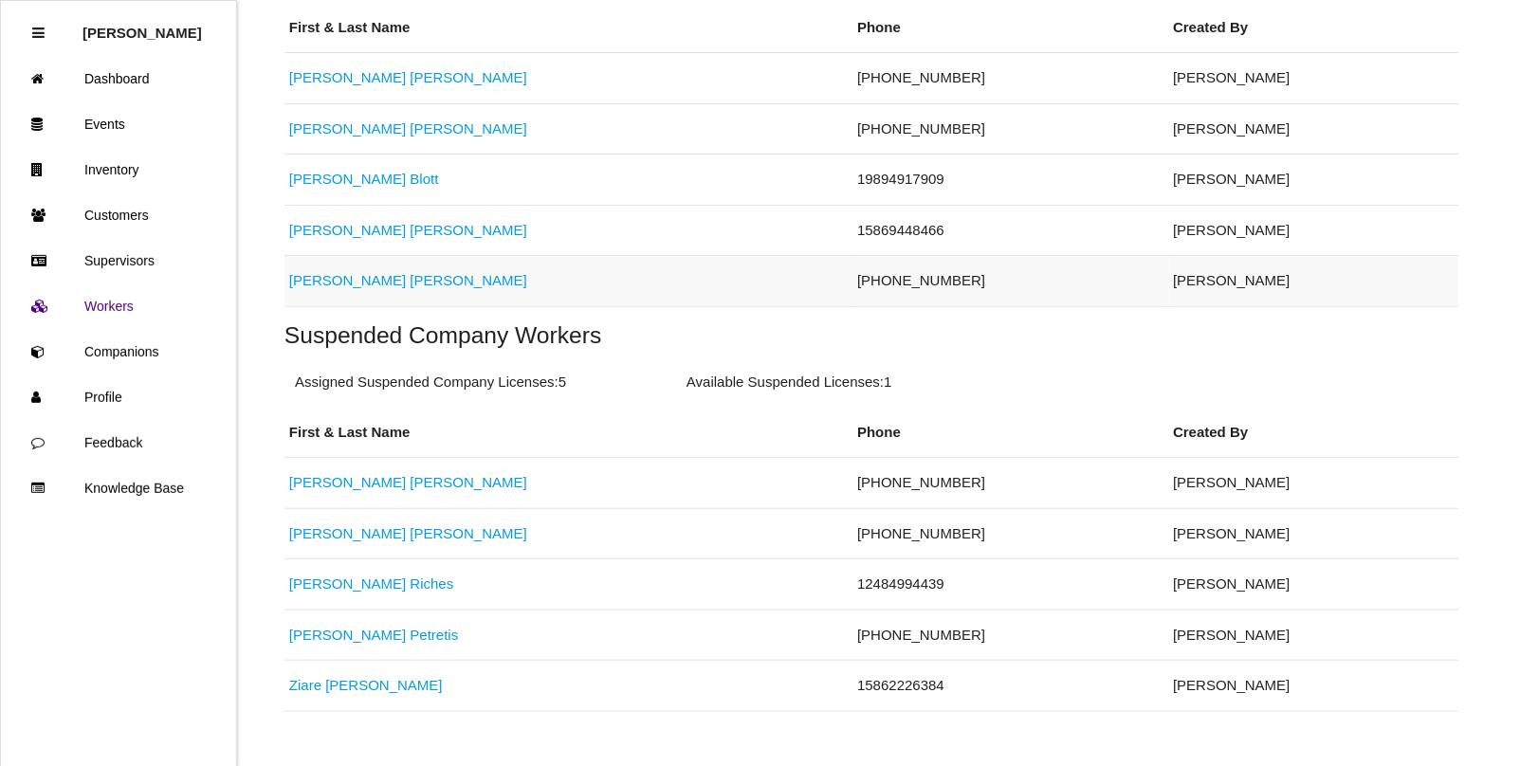
scroll to position [552, 0]
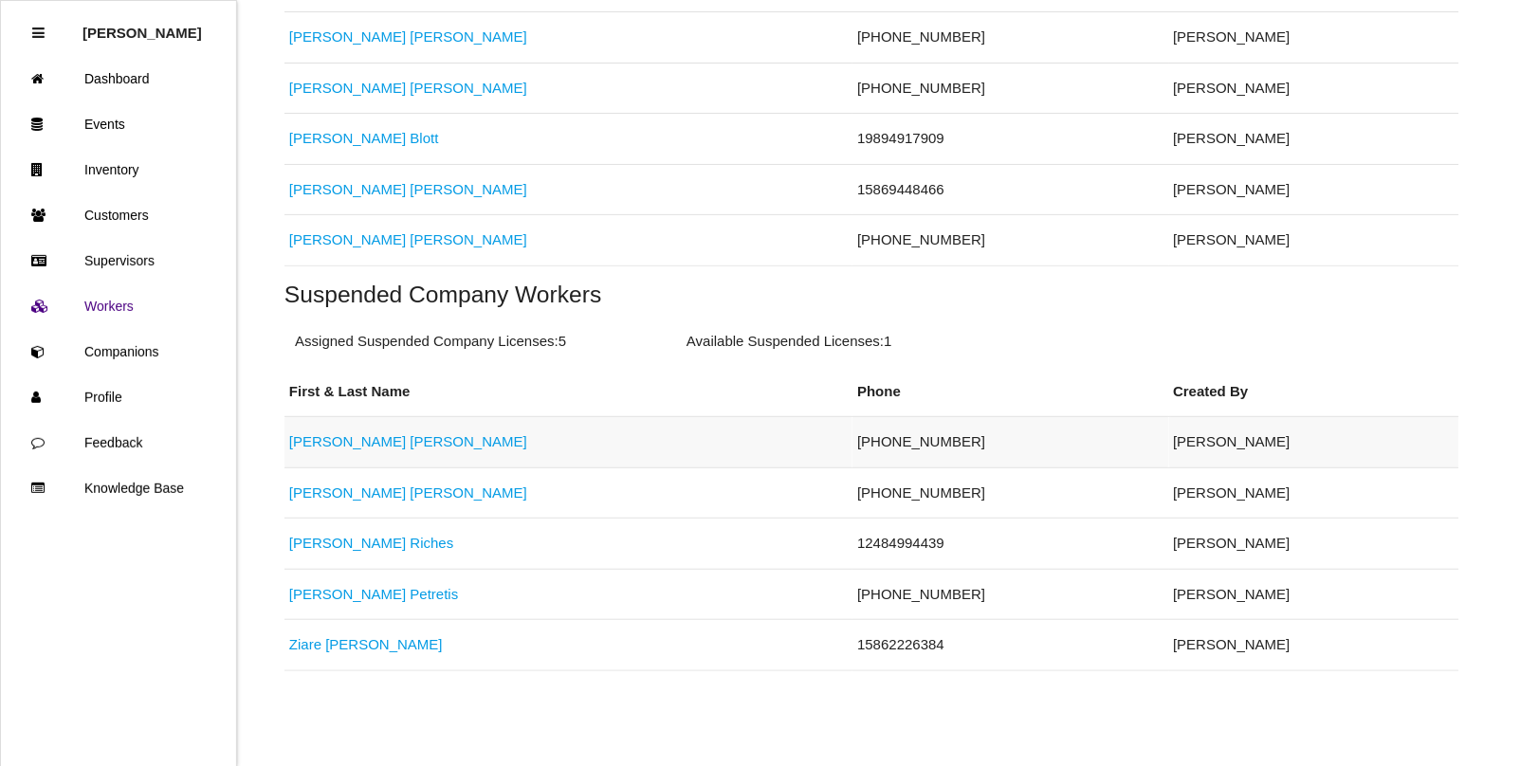
click at [333, 437] on link "[PERSON_NAME]" at bounding box center [408, 441] width 238 height 16
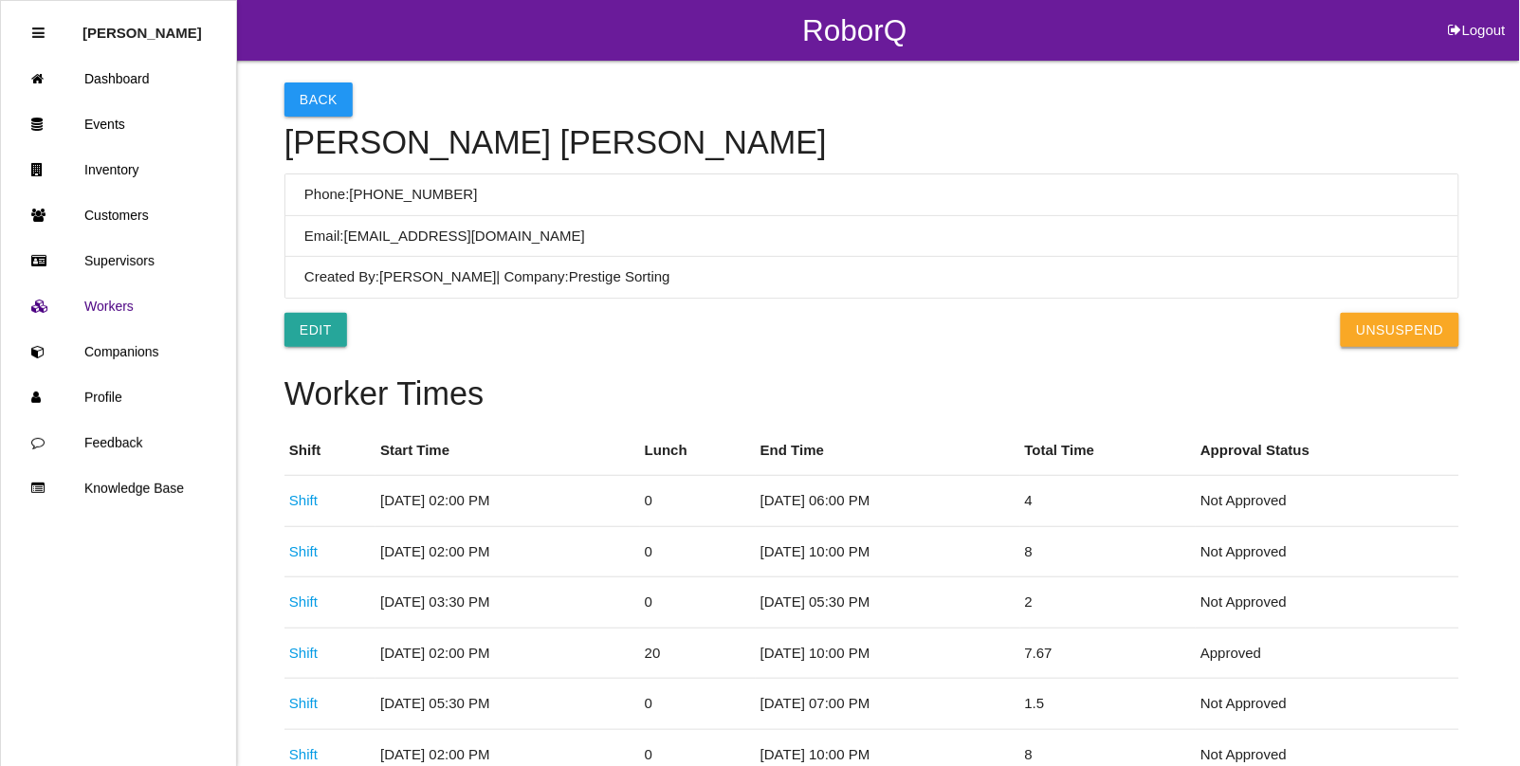
click at [1407, 334] on button "UnSuspend" at bounding box center [1400, 330] width 118 height 34
click at [121, 121] on link "Events" at bounding box center [118, 124] width 235 height 46
